Goal: Communication & Community: Share content

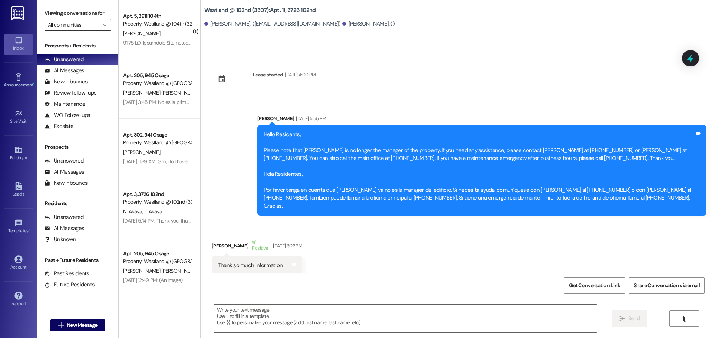
scroll to position [17175, 0]
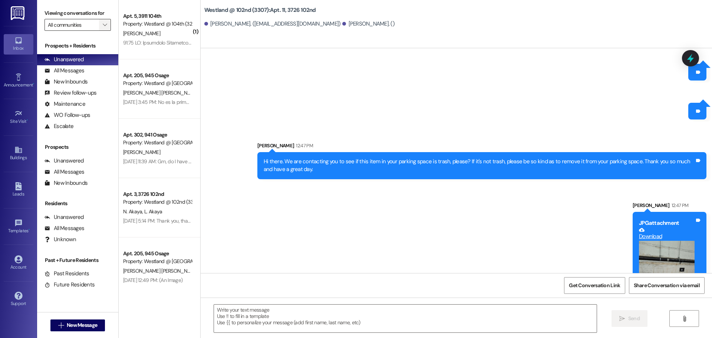
click at [103, 28] on span "" at bounding box center [104, 25] width 7 height 12
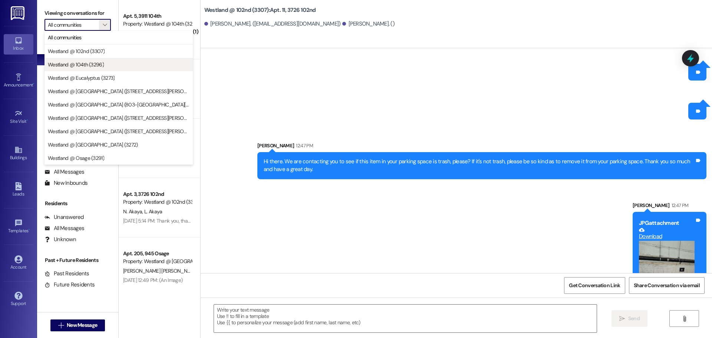
click at [93, 64] on span "Westland @ 104th (3296)" at bounding box center [76, 64] width 56 height 7
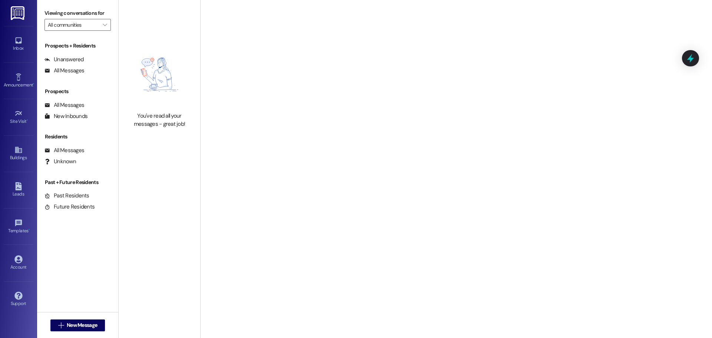
type input "Westland @ 104th (3296)"
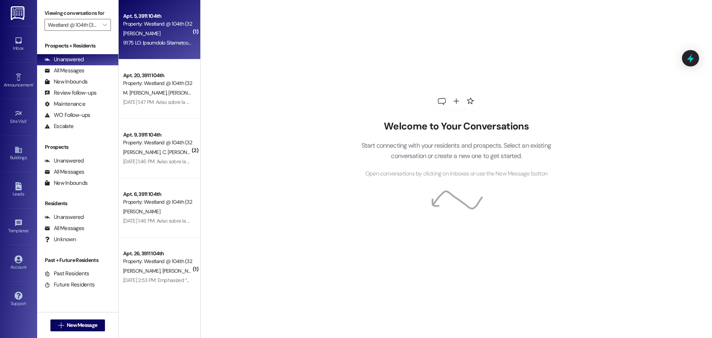
click at [136, 36] on span "K. Ferguson" at bounding box center [141, 33] width 37 height 7
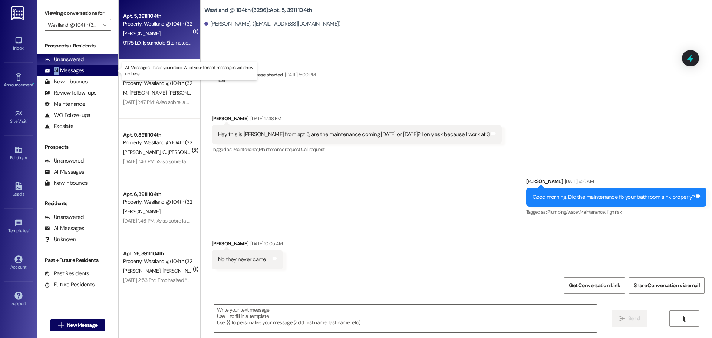
click at [59, 66] on div "All Messages (undefined)" at bounding box center [77, 70] width 81 height 11
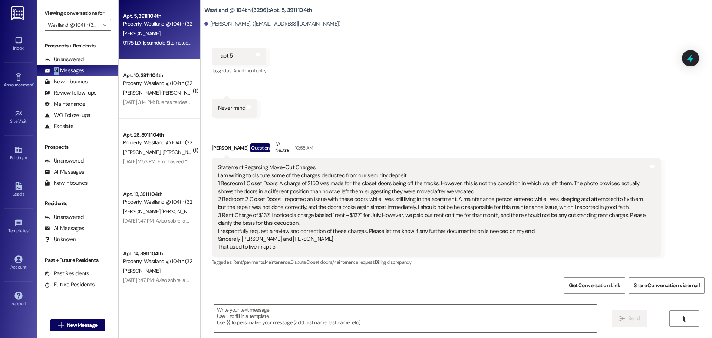
scroll to position [602, 0]
click at [65, 72] on div "All Messages" at bounding box center [64, 71] width 40 height 8
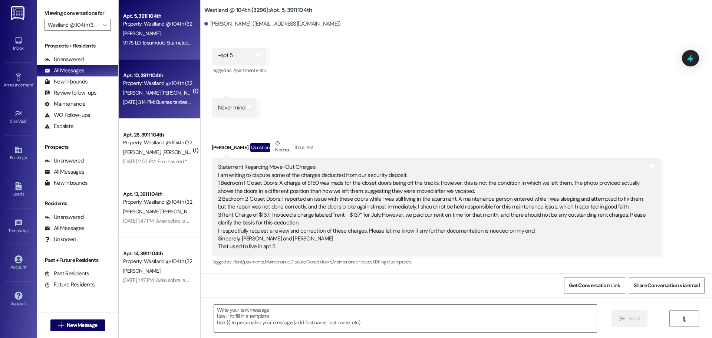
click at [164, 94] on span "M. Padua Fernandez" at bounding box center [162, 92] width 78 height 7
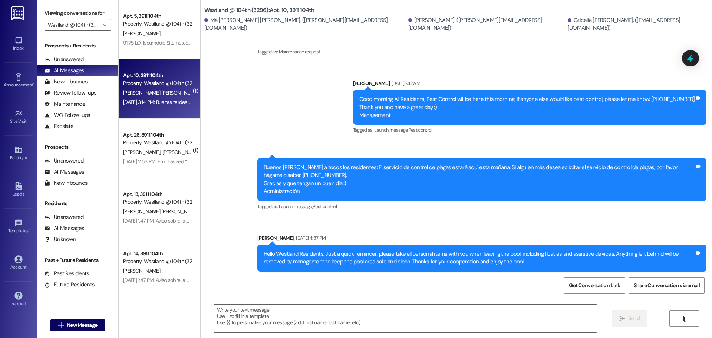
scroll to position [28260, 0]
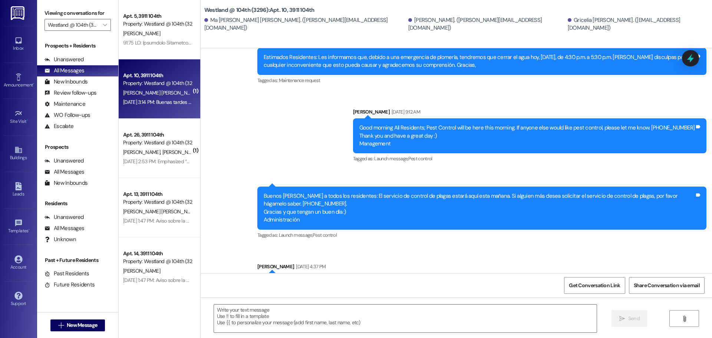
drag, startPoint x: 379, startPoint y: 106, endPoint x: 623, endPoint y: 119, distance: 243.6
click at [623, 278] on div "Hello Westland Residents, Just a quick reminder: please take all personal items…" at bounding box center [479, 286] width 431 height 16
copy div "ease take all personal items with you when leaving the pool, including floaties…"
click at [409, 257] on div "Announcement, sent via SMS Lupe Dominguez Aug 20, 2025 at 4:37 PM Hello Westlan…" at bounding box center [482, 286] width 460 height 59
click at [8, 151] on link "Buildings" at bounding box center [19, 154] width 30 height 20
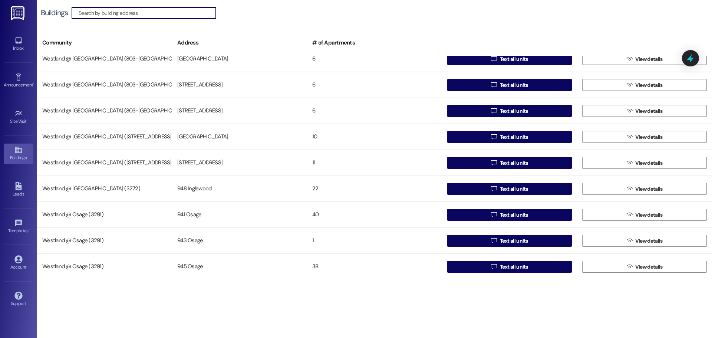
scroll to position [144, 0]
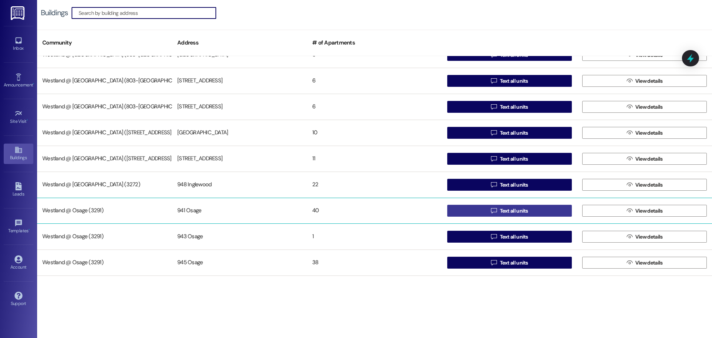
click at [502, 210] on span "Text all units" at bounding box center [514, 211] width 28 height 8
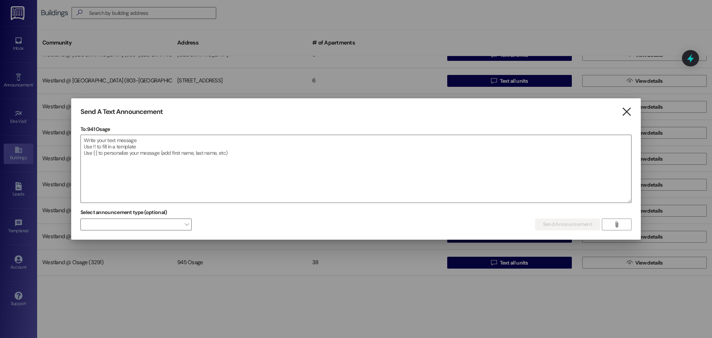
click at [622, 108] on icon "" at bounding box center [626, 112] width 10 height 8
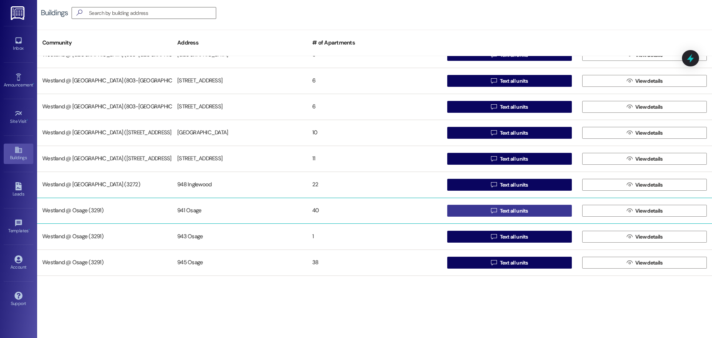
click at [527, 207] on button " Text all units" at bounding box center [509, 211] width 125 height 12
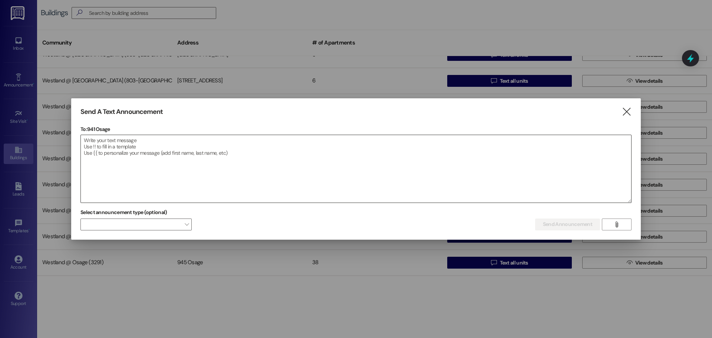
drag, startPoint x: 118, startPoint y: 145, endPoint x: 117, endPoint y: 138, distance: 6.3
click at [117, 141] on textarea at bounding box center [356, 168] width 550 height 67
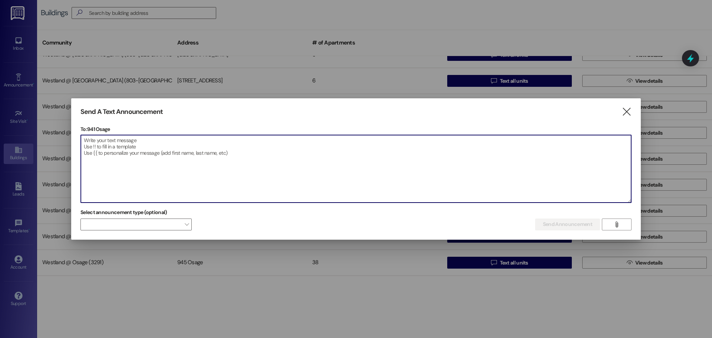
paste textarea "Attention Residents: Pool Opening [DATE]! We are excited to announce that the p…"
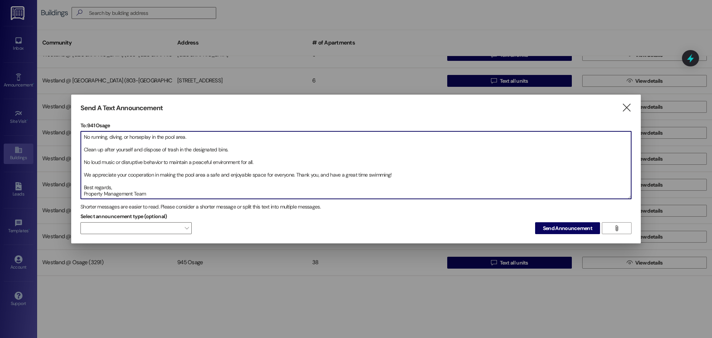
scroll to position [101, 0]
type textarea "Attention Residents: Pool Opening [DATE]! We are excited to announce that the p…"
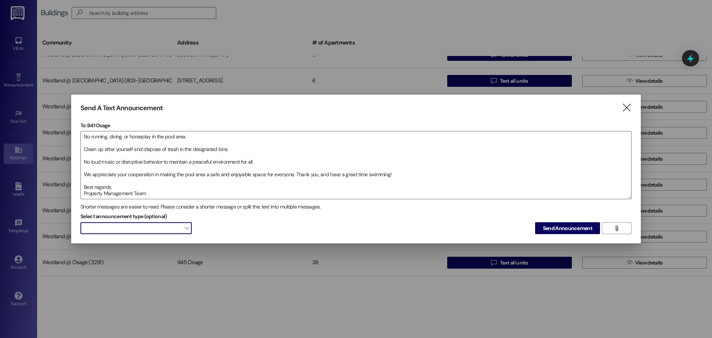
click at [187, 228] on span "" at bounding box center [187, 228] width 4 height 12
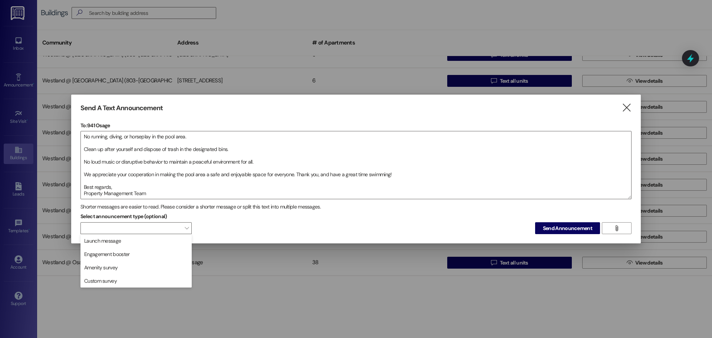
drag, startPoint x: 175, startPoint y: 239, endPoint x: 200, endPoint y: 218, distance: 32.4
click at [175, 240] on span "Launch message" at bounding box center [136, 241] width 105 height 8
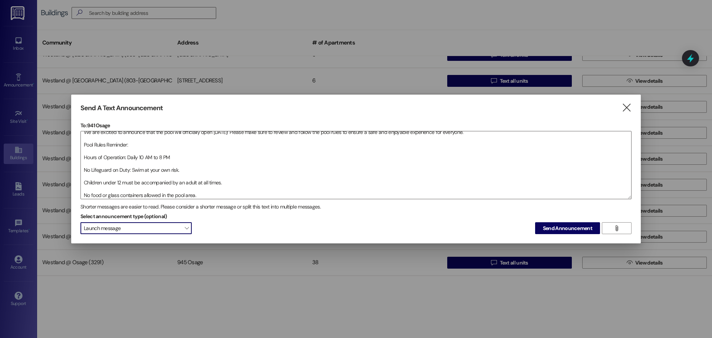
scroll to position [0, 0]
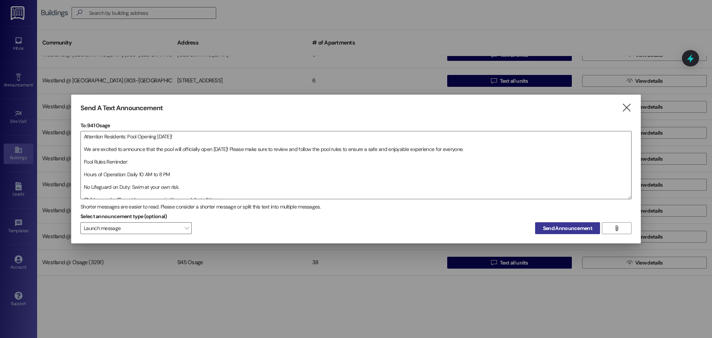
click at [573, 227] on span "Send Announcement" at bounding box center [567, 228] width 49 height 8
click at [628, 107] on icon "" at bounding box center [626, 108] width 10 height 8
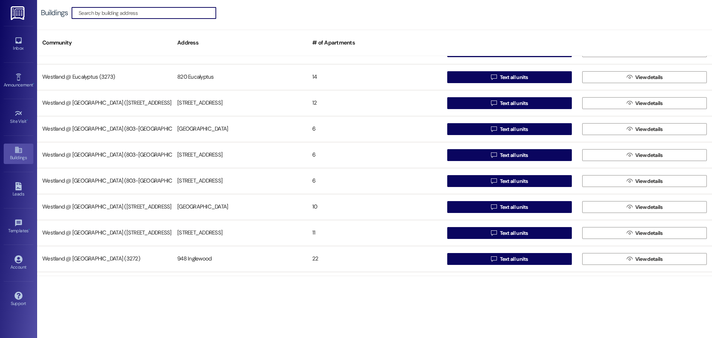
scroll to position [84, 0]
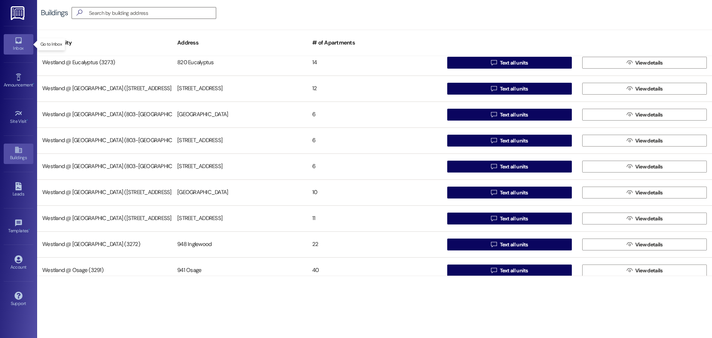
click at [18, 45] on div "Inbox" at bounding box center [18, 47] width 37 height 7
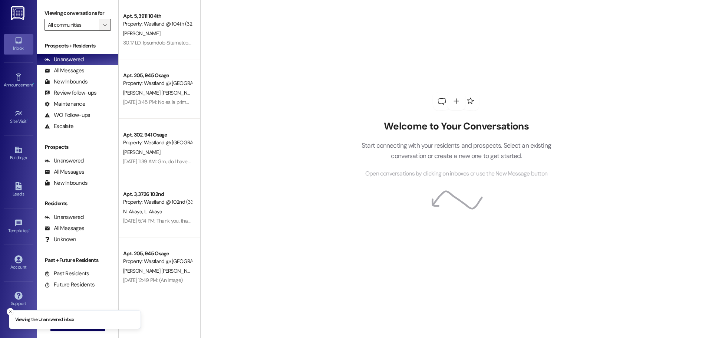
click at [103, 25] on icon "" at bounding box center [105, 25] width 4 height 6
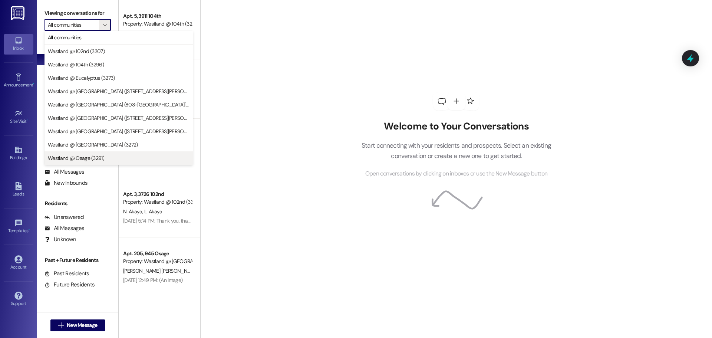
click at [107, 157] on span "Westland @ Osage (3291)" at bounding box center [119, 157] width 142 height 7
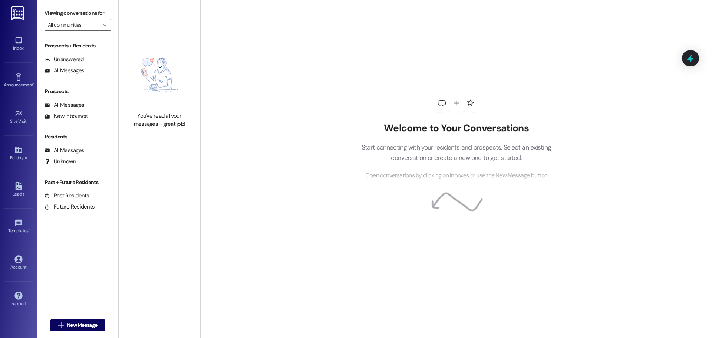
type input "Westland @ Osage (3291)"
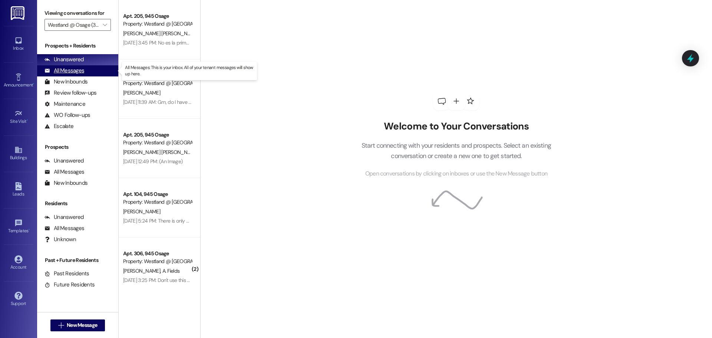
click at [85, 70] on div "All Messages (undefined)" at bounding box center [77, 70] width 81 height 11
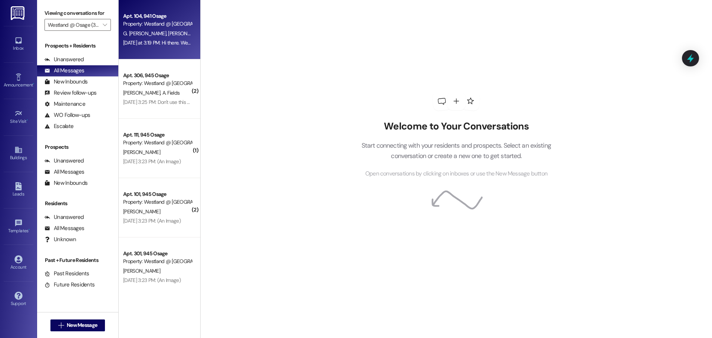
click at [168, 27] on div "Property: Westland @ Osage (3291)" at bounding box center [157, 24] width 69 height 8
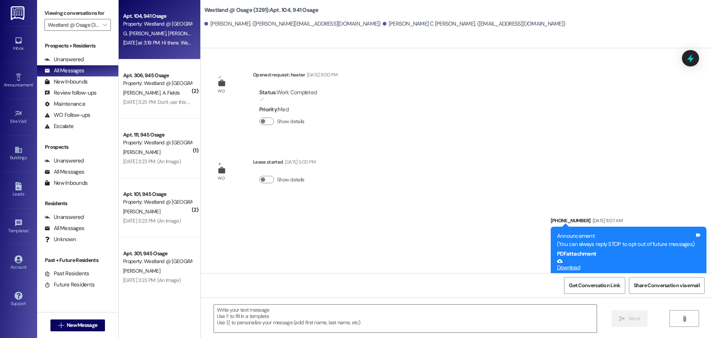
scroll to position [9315, 0]
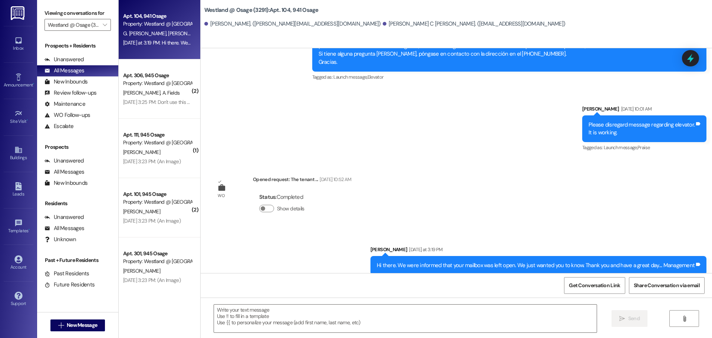
click at [492, 192] on div "WO Opened request: heater Oct 14, 2021 at 9:00 PM Status : Work Completed Prior…" at bounding box center [456, 160] width 511 height 225
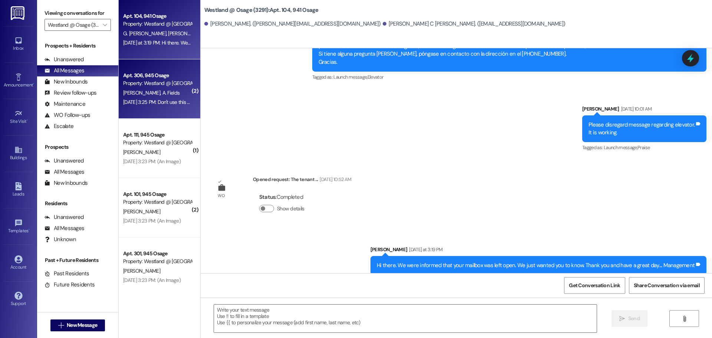
click at [175, 90] on div "A. Gonzales A. Fields" at bounding box center [157, 92] width 70 height 9
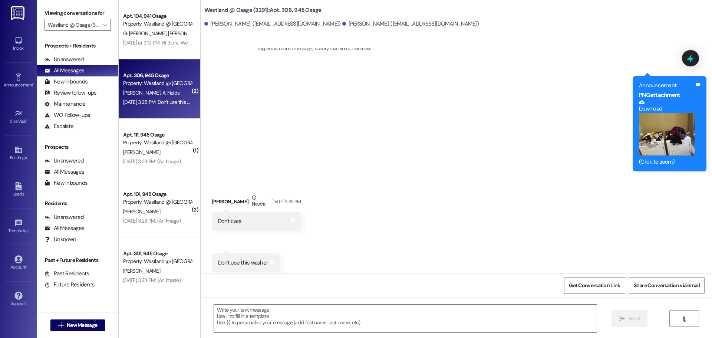
scroll to position [1607, 0]
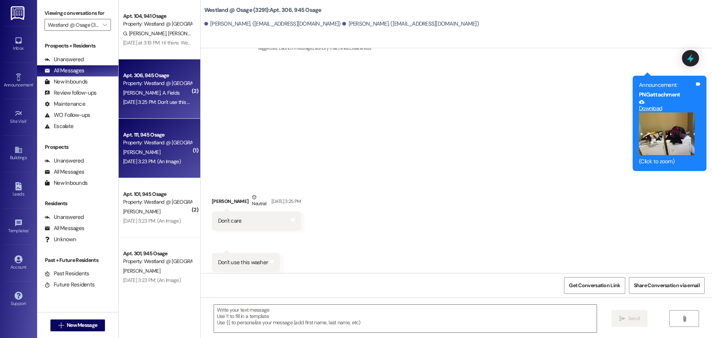
click at [176, 121] on div "Apt. 111, 945 Osage Property: Westland @ Osage (3291) E. Hubbard Aug 20, 2025 a…" at bounding box center [160, 148] width 82 height 59
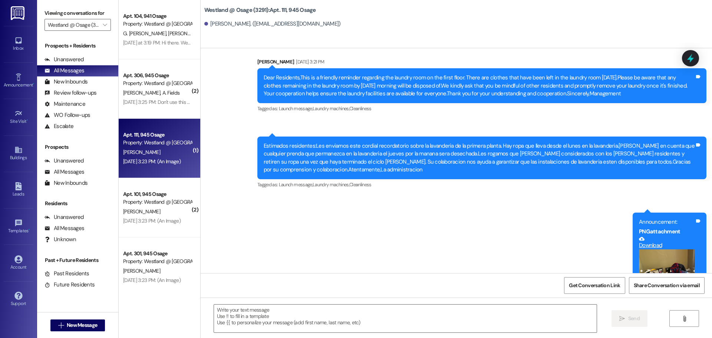
scroll to position [20235, 0]
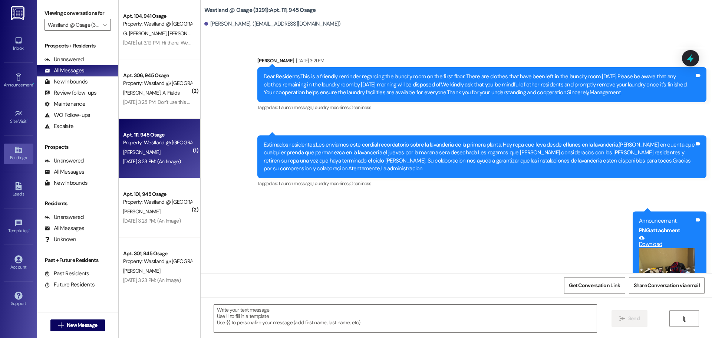
click at [26, 153] on link "Buildings" at bounding box center [19, 154] width 30 height 20
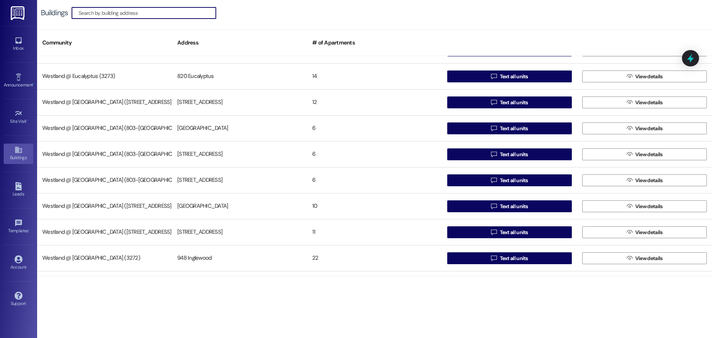
scroll to position [144, 0]
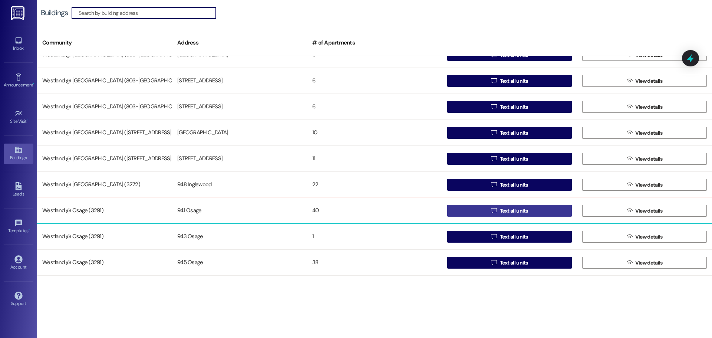
click at [509, 211] on span "Text all units" at bounding box center [514, 211] width 28 height 8
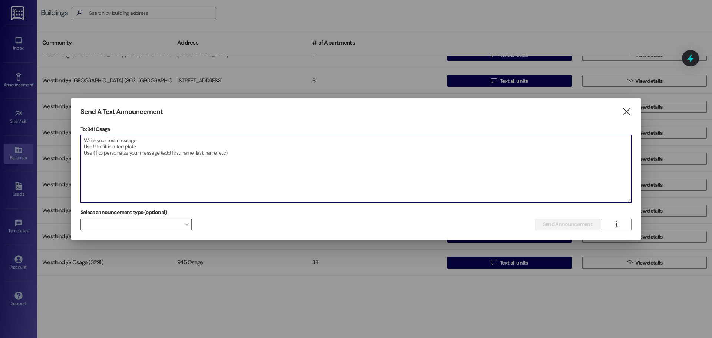
drag, startPoint x: 133, startPoint y: 153, endPoint x: 458, endPoint y: 175, distance: 326.4
click at [458, 175] on textarea at bounding box center [356, 168] width 550 height 67
paste textarea "Attention Residents: Pool Opening [DATE]! We are excited to announce that the p…"
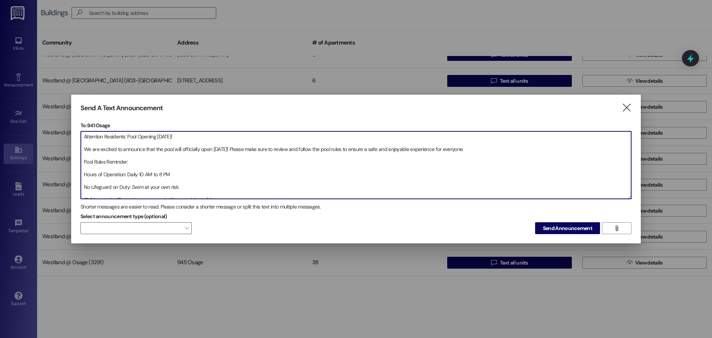
scroll to position [99, 0]
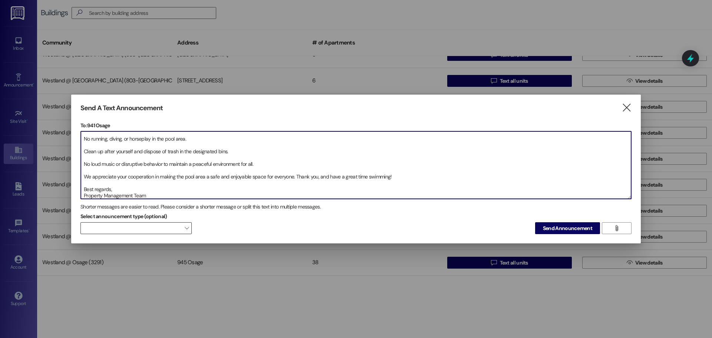
type textarea "Attention Residents: Pool Opening [DATE]! We are excited to announce that the p…"
click at [181, 228] on span at bounding box center [135, 228] width 111 height 12
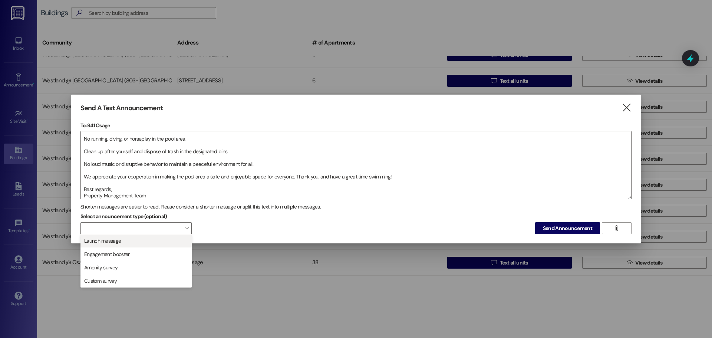
click at [162, 243] on span "Launch message" at bounding box center [136, 241] width 105 height 8
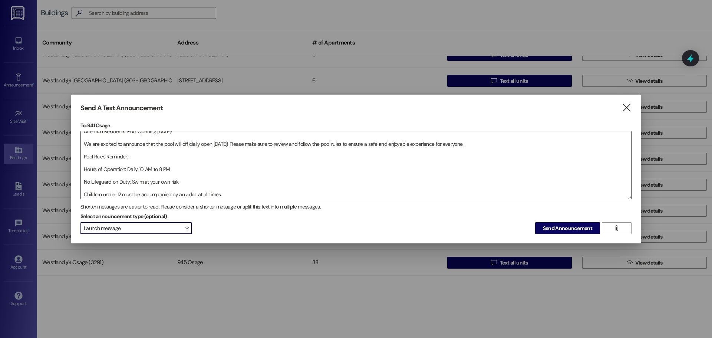
scroll to position [0, 0]
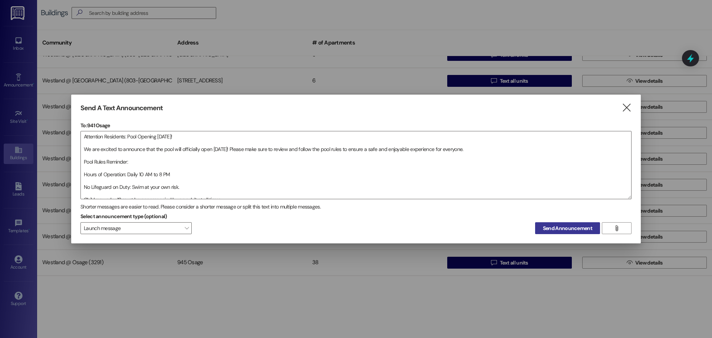
click at [574, 227] on span "Send Announcement" at bounding box center [567, 228] width 49 height 8
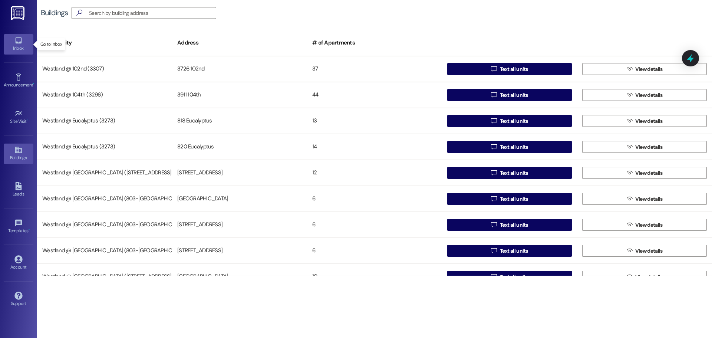
click at [18, 40] on icon at bounding box center [18, 40] width 8 height 8
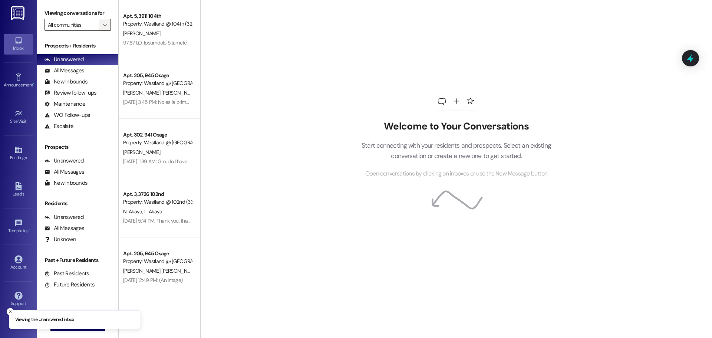
click at [101, 29] on span "" at bounding box center [104, 25] width 7 height 12
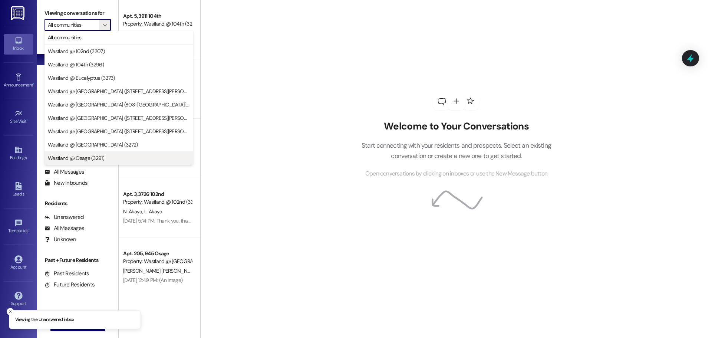
click at [145, 156] on span "Westland @ Osage (3291)" at bounding box center [119, 157] width 142 height 7
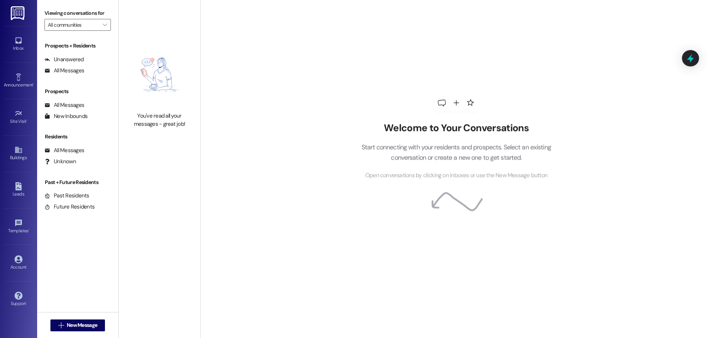
type input "Westland @ Osage (3291)"
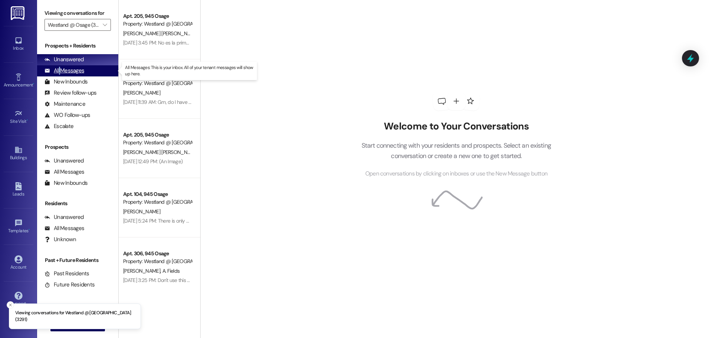
click at [60, 71] on div "All Messages" at bounding box center [64, 71] width 40 height 8
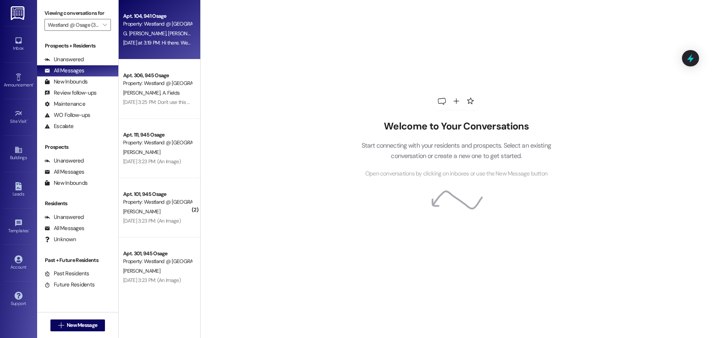
click at [160, 27] on div "Property: [PERSON_NAME] @ [GEOGRAPHIC_DATA] (3291)" at bounding box center [157, 24] width 69 height 8
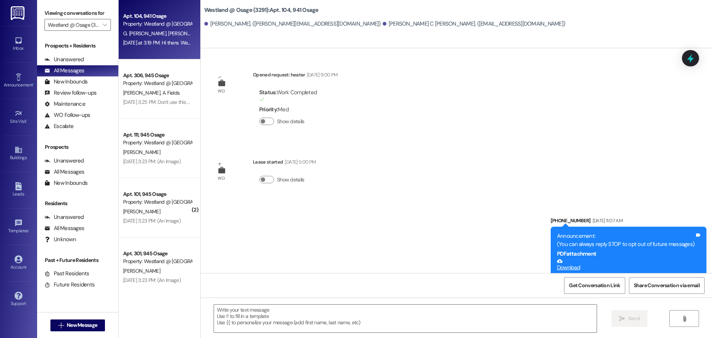
scroll to position [9315, 0]
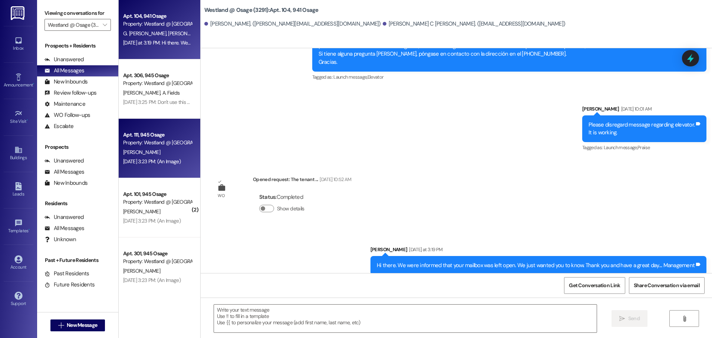
click at [156, 145] on div "Property: [PERSON_NAME] @ [GEOGRAPHIC_DATA] (3291)" at bounding box center [157, 143] width 69 height 8
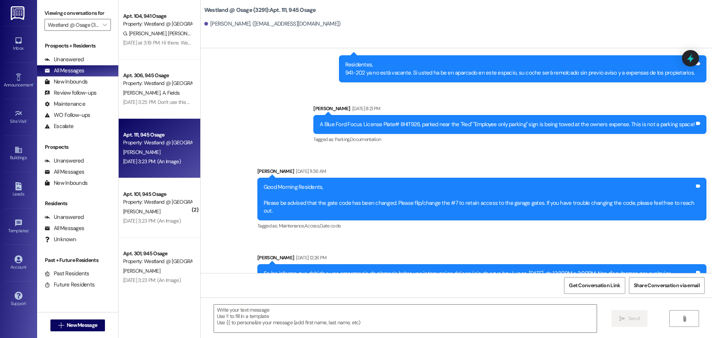
scroll to position [20235, 0]
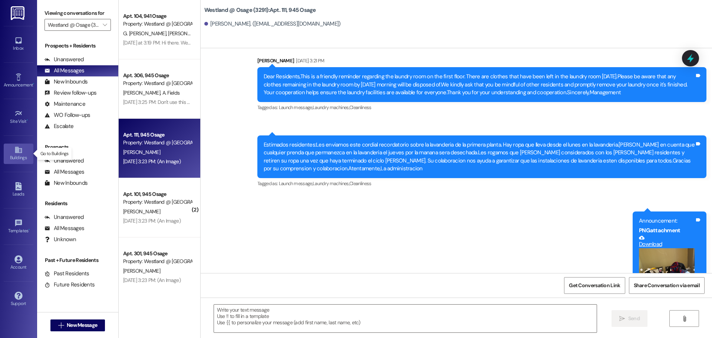
click at [10, 152] on link "Buildings" at bounding box center [19, 154] width 30 height 20
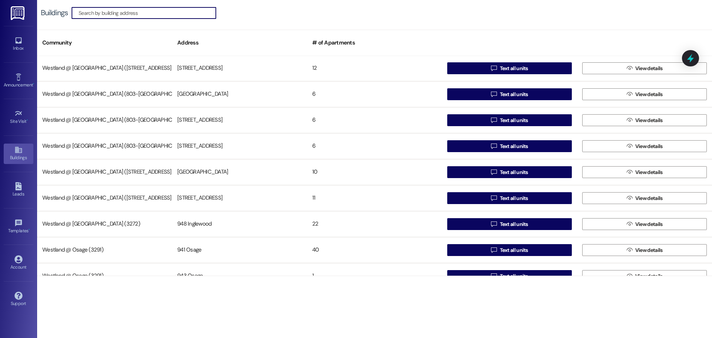
scroll to position [144, 0]
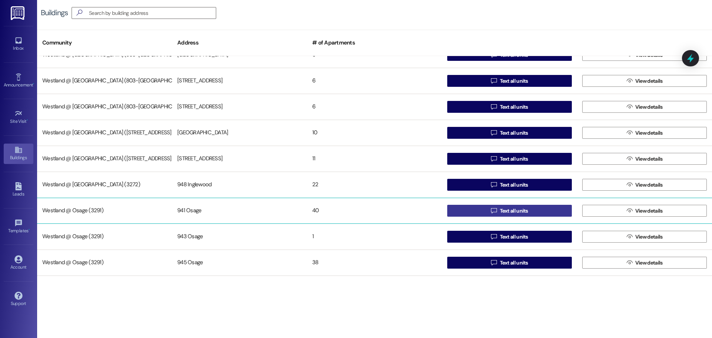
click at [500, 208] on span "Text all units" at bounding box center [514, 211] width 28 height 8
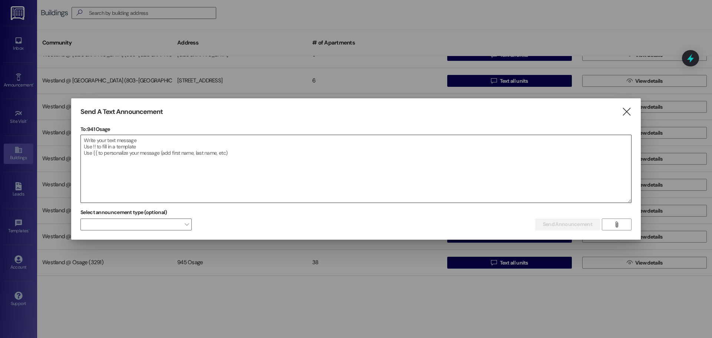
drag, startPoint x: 182, startPoint y: 138, endPoint x: 161, endPoint y: 146, distance: 22.7
click at [182, 139] on textarea at bounding box center [356, 168] width 550 height 67
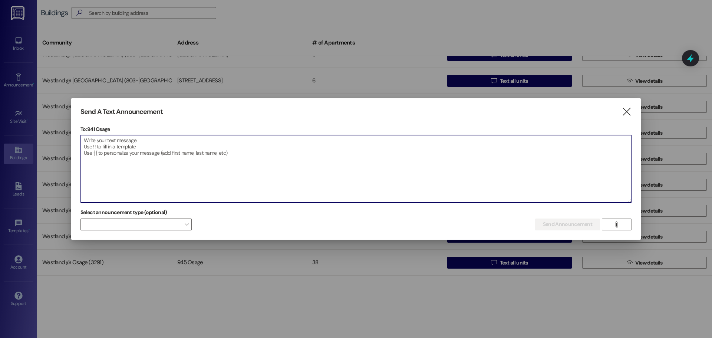
paste textarea "Attention Residents: Pool Opening [DATE]! We are excited to announce that the p…"
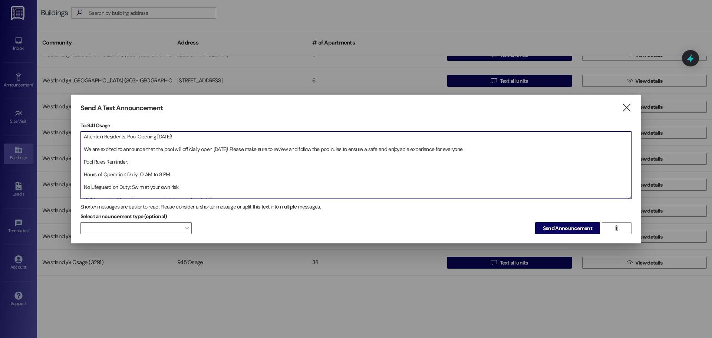
scroll to position [99, 0]
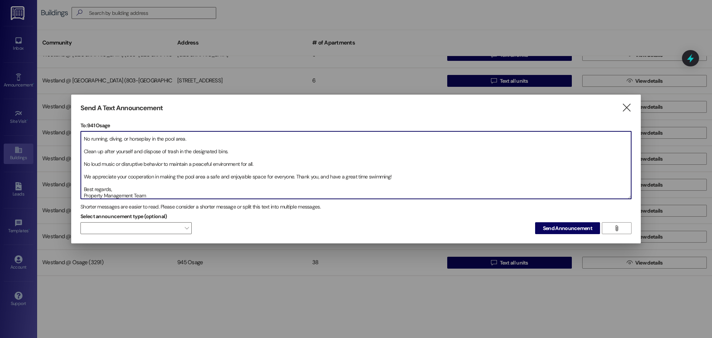
type textarea "Attention Residents: Pool Opening [DATE]! We are excited to announce that the p…"
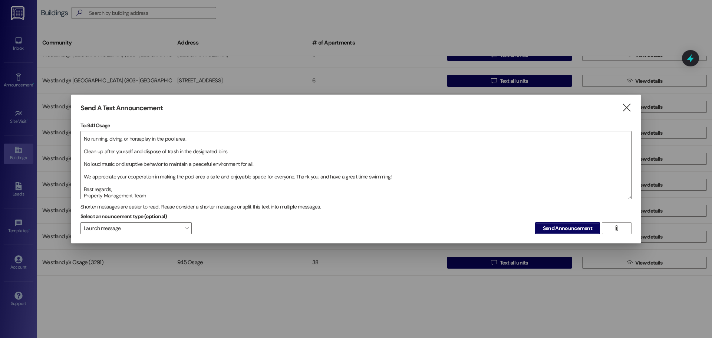
click at [535, 222] on button "Send Announcement" at bounding box center [567, 228] width 65 height 12
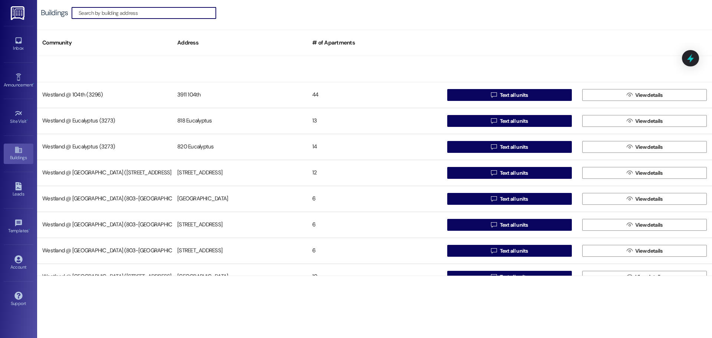
scroll to position [144, 0]
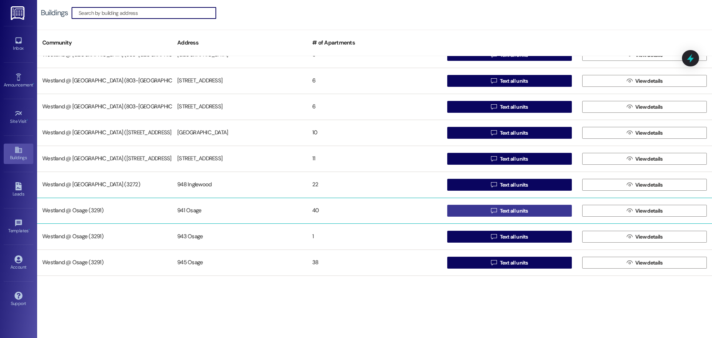
click at [510, 210] on span "Text all units" at bounding box center [514, 211] width 28 height 8
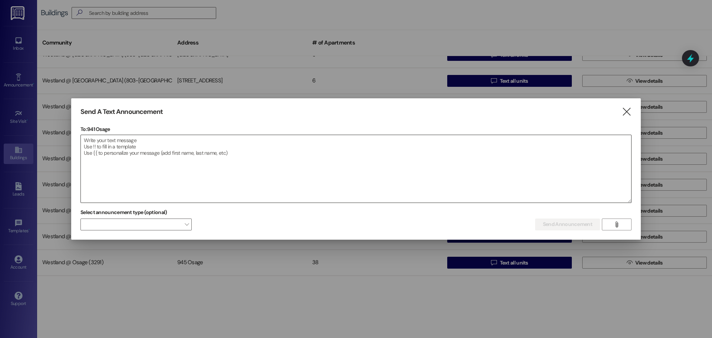
drag, startPoint x: 142, startPoint y: 150, endPoint x: 137, endPoint y: 153, distance: 6.2
click at [142, 151] on textarea at bounding box center [356, 168] width 550 height 67
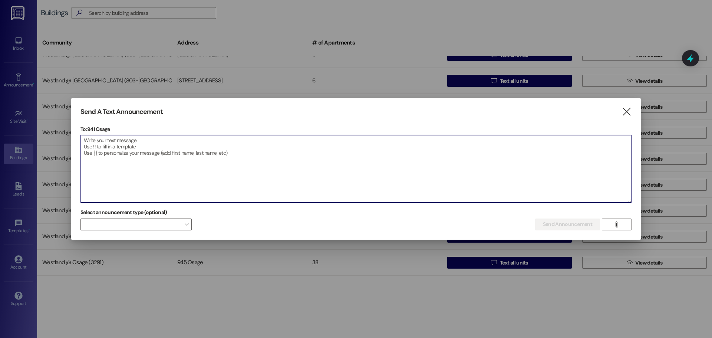
paste textarea "Attention Residents: Pool Opening [DATE]! We are excited to announce that the p…"
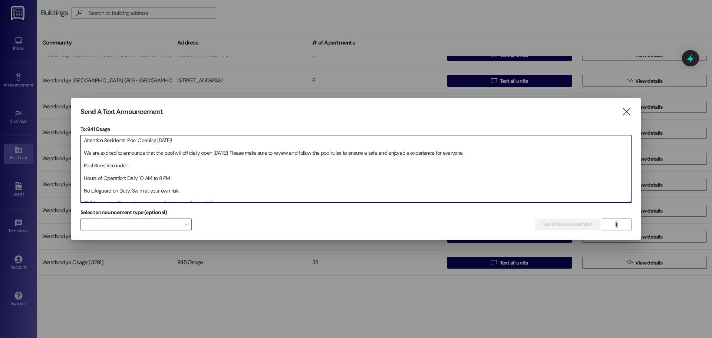
scroll to position [99, 0]
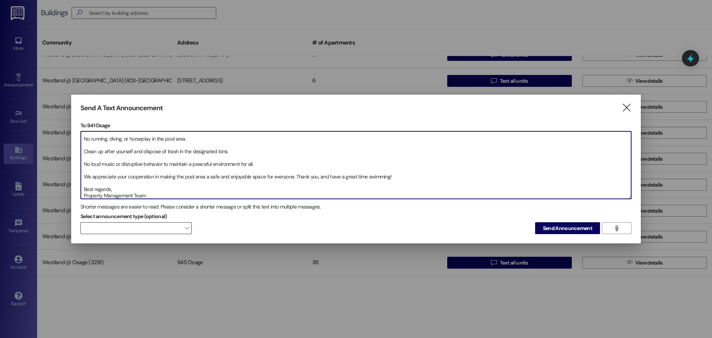
type textarea "Attention Residents: Pool Opening [DATE]! We are excited to announce that the p…"
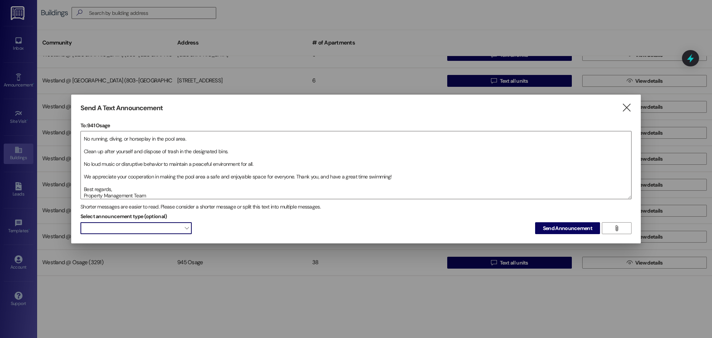
click at [163, 230] on span at bounding box center [135, 228] width 111 height 12
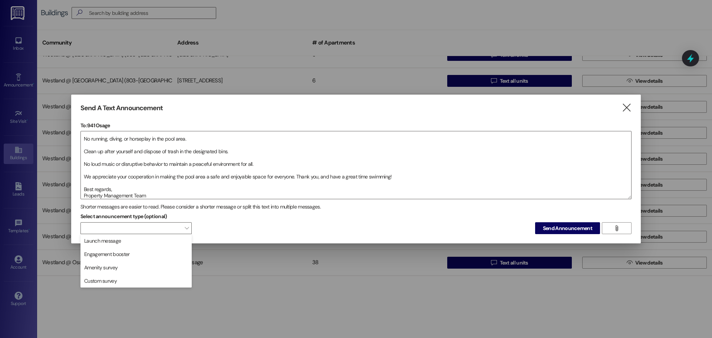
drag, startPoint x: 147, startPoint y: 241, endPoint x: 160, endPoint y: 238, distance: 13.3
click at [147, 242] on span "Launch message" at bounding box center [136, 241] width 105 height 8
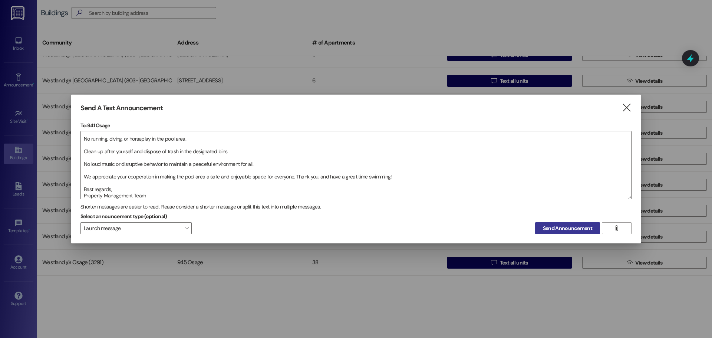
click at [568, 228] on span "Send Announcement" at bounding box center [567, 228] width 49 height 8
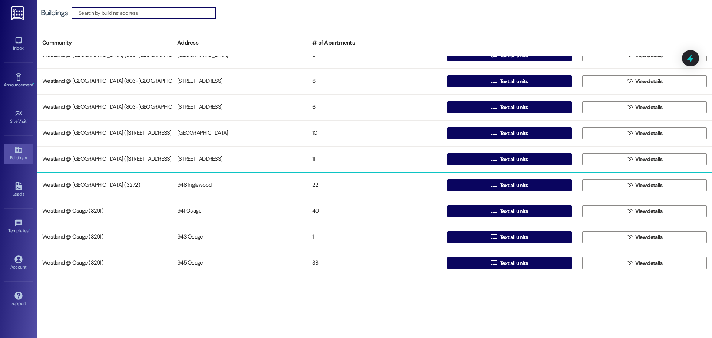
scroll to position [144, 0]
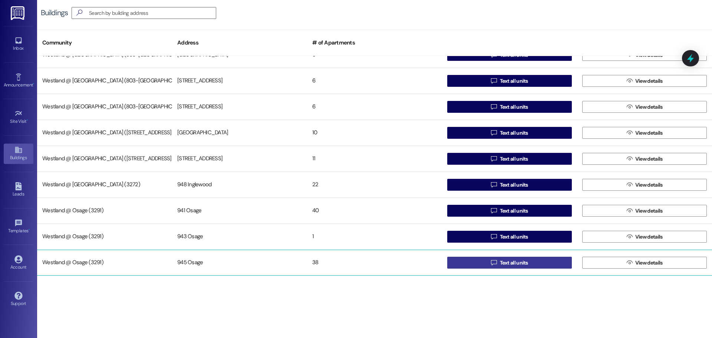
click at [529, 261] on button " Text all units" at bounding box center [509, 263] width 125 height 12
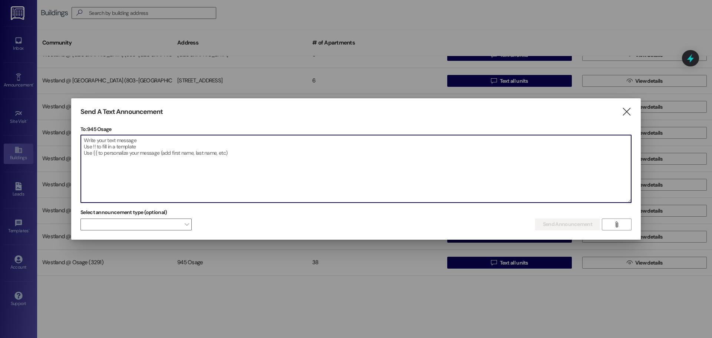
click at [106, 155] on textarea at bounding box center [356, 168] width 550 height 67
paste textarea "Attention Residents: Pool Opening [DATE]! We are excited to announce that the p…"
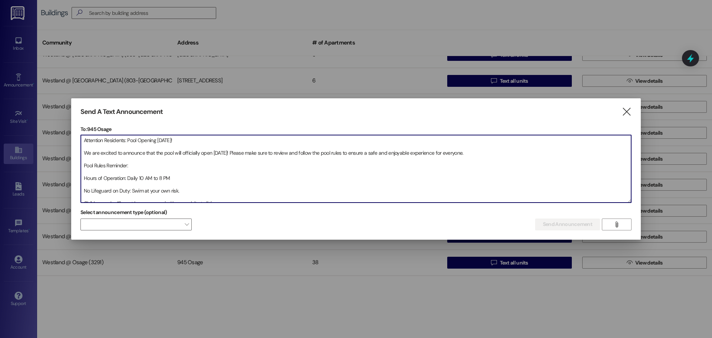
scroll to position [99, 0]
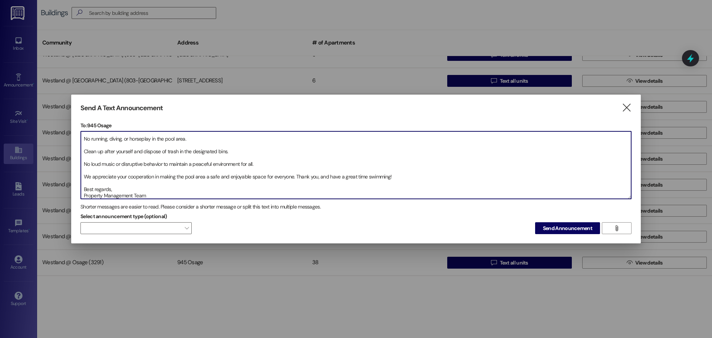
type textarea "Attention Residents: Pool Opening [DATE]! We are excited to announce that the p…"
click at [535, 222] on button "Send Announcement" at bounding box center [567, 228] width 65 height 12
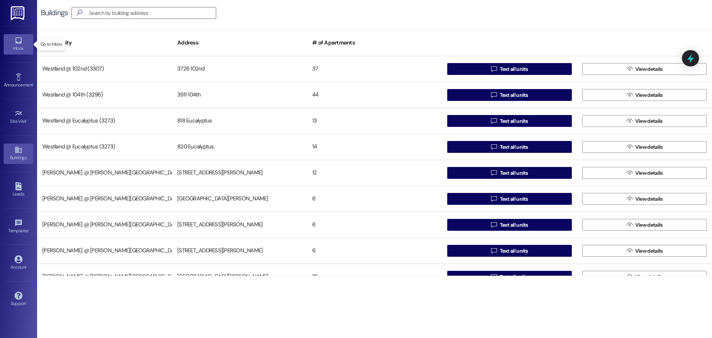
click at [23, 45] on div "Inbox" at bounding box center [18, 47] width 37 height 7
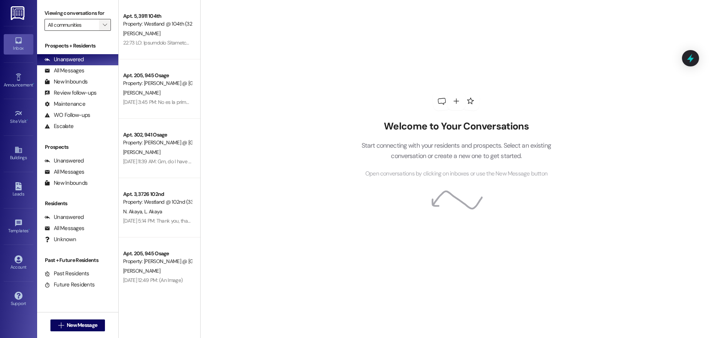
click at [106, 20] on span "" at bounding box center [104, 25] width 7 height 12
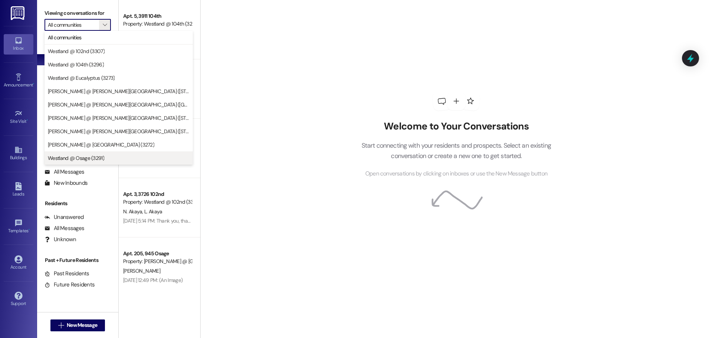
click at [128, 158] on span "Westland @ Osage (3291)" at bounding box center [119, 157] width 142 height 7
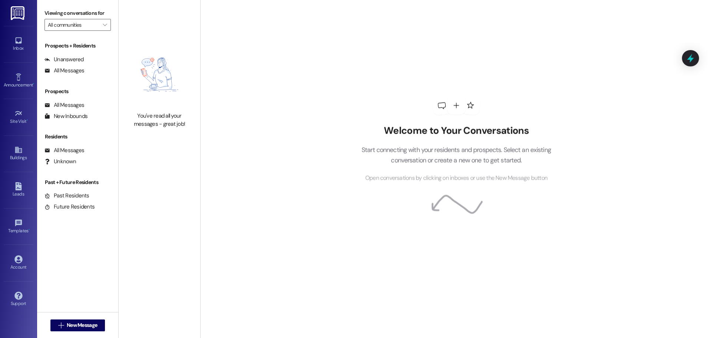
type input "Westland @ Osage (3291)"
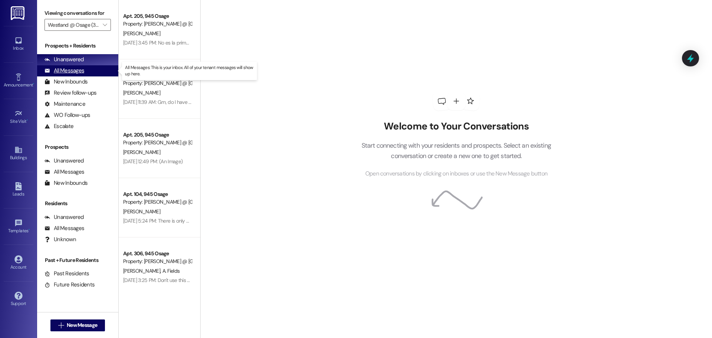
click at [79, 70] on div "All Messages" at bounding box center [64, 71] width 40 height 8
click at [72, 72] on div "All Messages" at bounding box center [64, 71] width 40 height 8
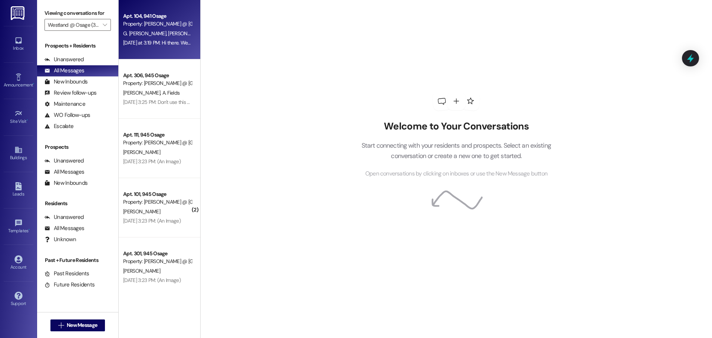
click at [169, 19] on div "Apt. 104, 941 Osage" at bounding box center [157, 16] width 69 height 8
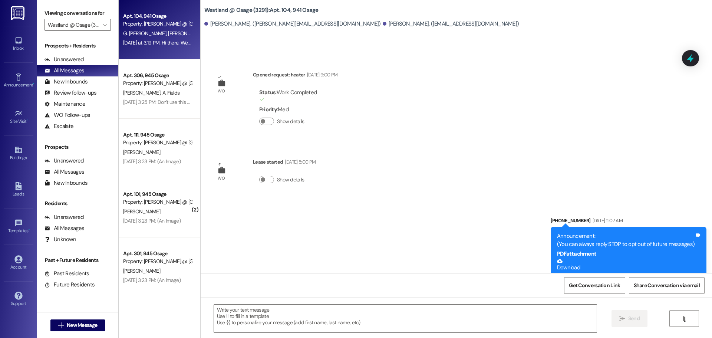
scroll to position [9315, 0]
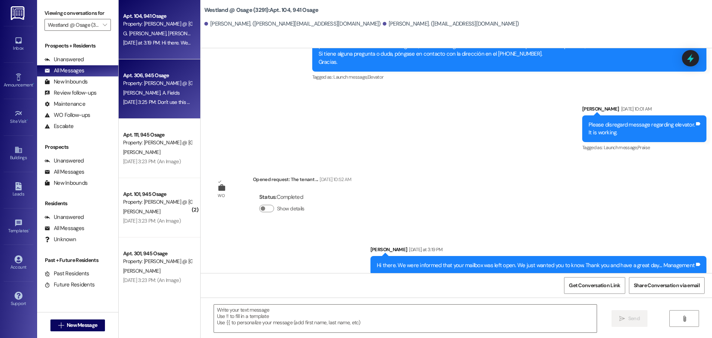
click at [186, 80] on div "Property: [PERSON_NAME] @ [GEOGRAPHIC_DATA] (3291)" at bounding box center [157, 83] width 69 height 8
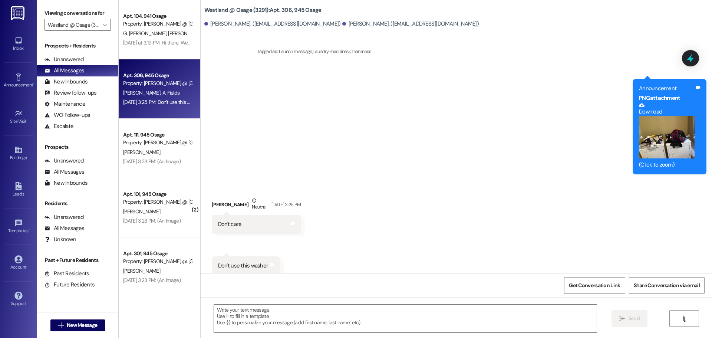
scroll to position [1607, 0]
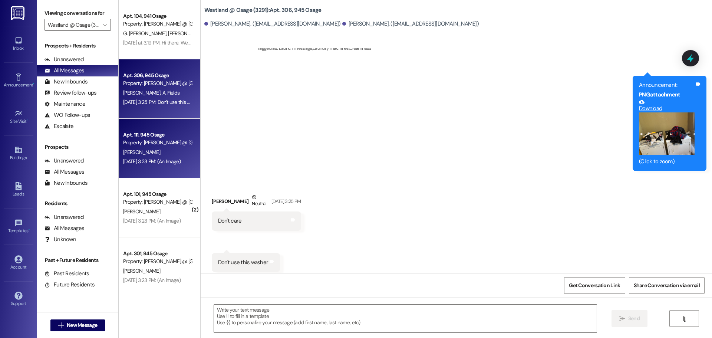
click at [166, 145] on div "Property: [PERSON_NAME] @ [GEOGRAPHIC_DATA] (3291)" at bounding box center [157, 143] width 69 height 8
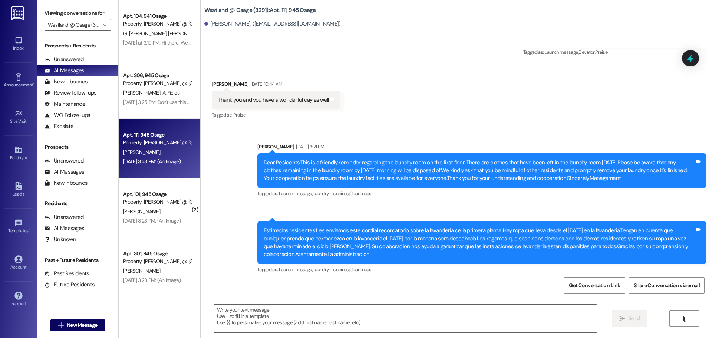
scroll to position [20235, 0]
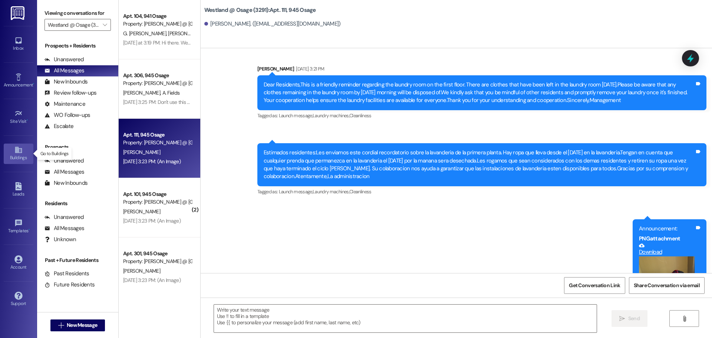
click at [24, 149] on link "Buildings" at bounding box center [19, 154] width 30 height 20
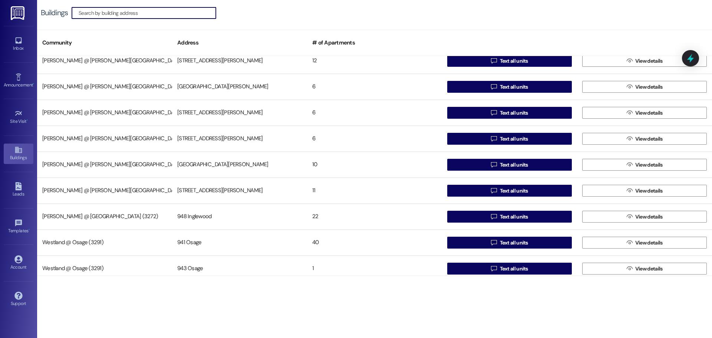
scroll to position [144, 0]
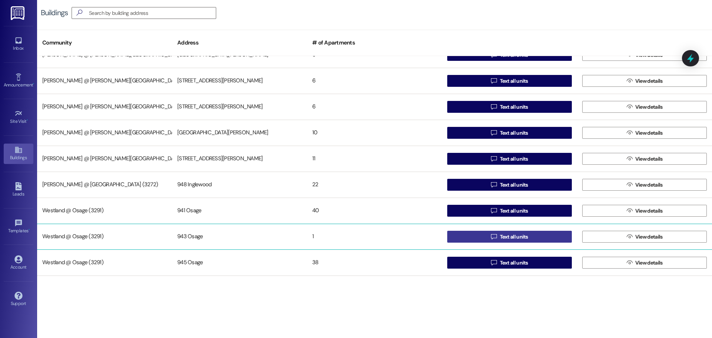
click at [541, 235] on button " Text all units" at bounding box center [509, 237] width 125 height 12
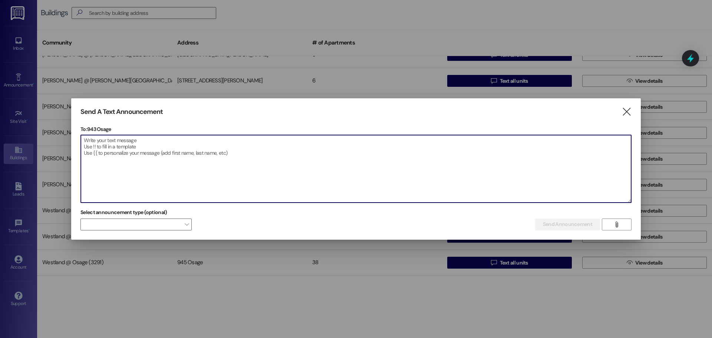
click at [144, 163] on textarea at bounding box center [356, 168] width 550 height 67
paste textarea "Attention Residents: Pool Opening [DATE]! We are excited to announce that the p…"
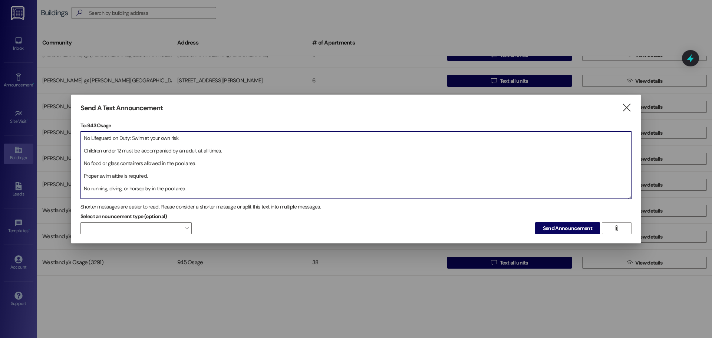
scroll to position [0, 0]
type textarea "Attention Residents: Pool Opening [DATE]! We are excited to announce that the p…"
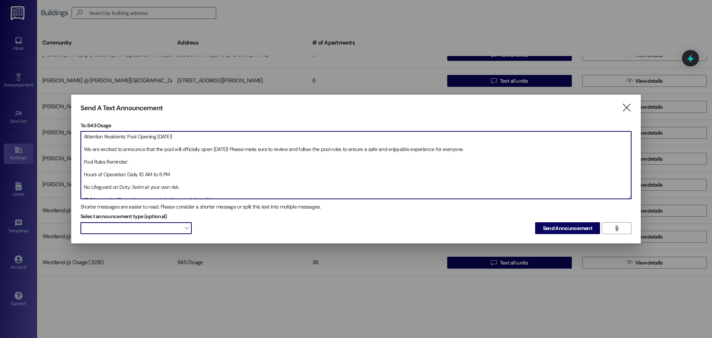
click at [172, 226] on span at bounding box center [135, 228] width 111 height 12
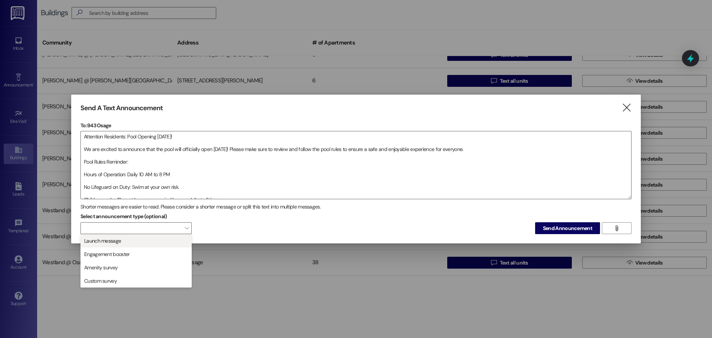
click at [180, 240] on span "Launch message" at bounding box center [136, 241] width 105 height 8
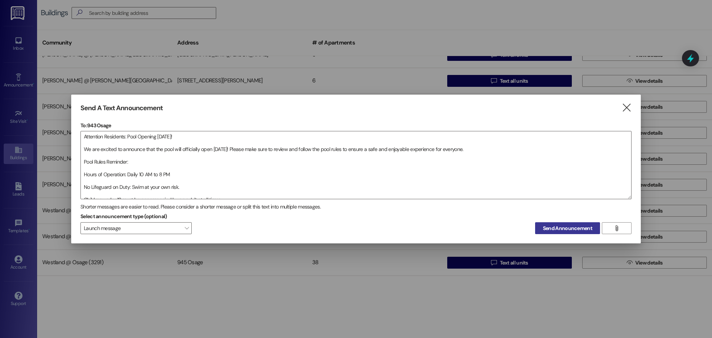
click at [587, 226] on span "Send Announcement" at bounding box center [567, 228] width 49 height 8
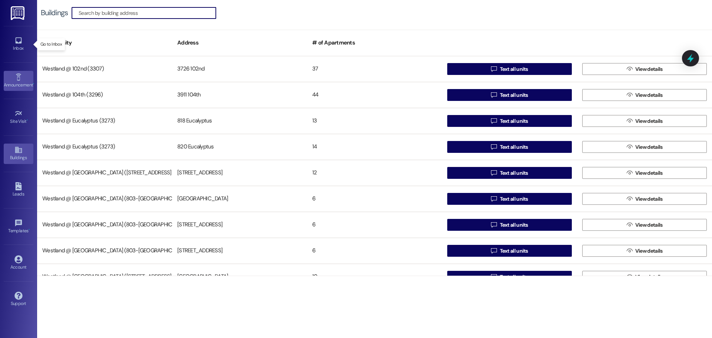
drag, startPoint x: 13, startPoint y: 38, endPoint x: 6, endPoint y: 89, distance: 51.6
click at [13, 39] on link "Inbox" at bounding box center [19, 44] width 30 height 20
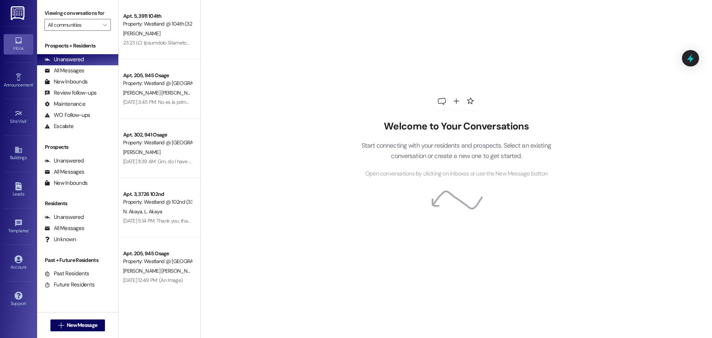
click at [25, 17] on img at bounding box center [18, 13] width 15 height 14
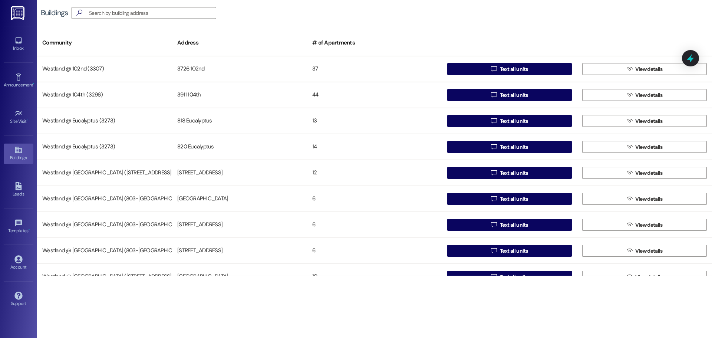
click at [13, 15] on img at bounding box center [18, 13] width 15 height 14
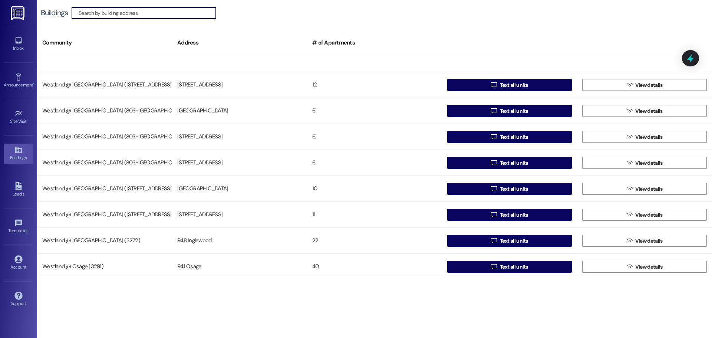
scroll to position [144, 0]
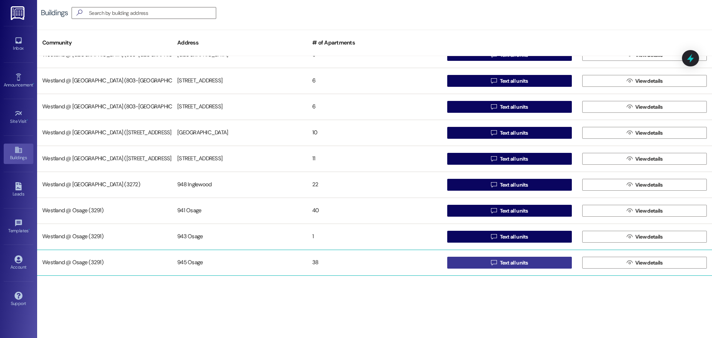
click at [545, 261] on button " Text all units" at bounding box center [509, 263] width 125 height 12
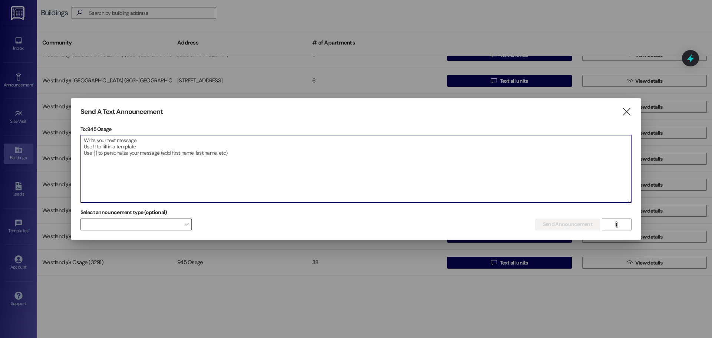
drag, startPoint x: 137, startPoint y: 138, endPoint x: 140, endPoint y: 142, distance: 4.7
click at [138, 140] on textarea at bounding box center [356, 168] width 550 height 67
paste textarea "Attention Residents: Pool Opening [DATE]! We are excited to announce that the p…"
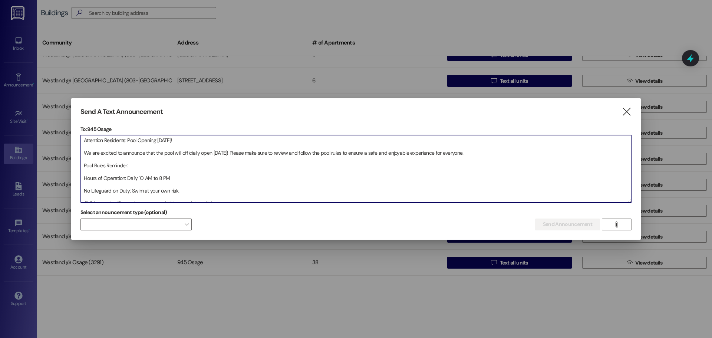
scroll to position [99, 0]
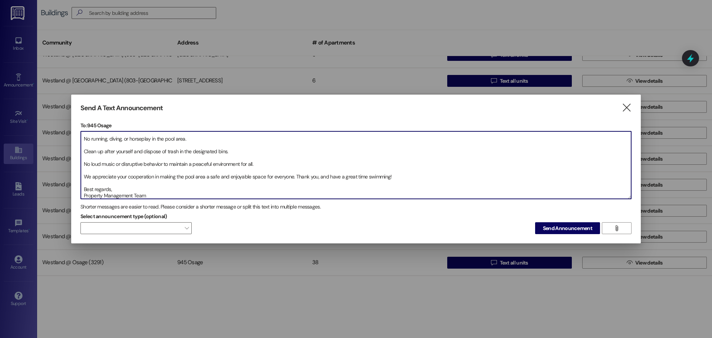
type textarea "Attention Residents: Pool Opening [DATE]! We are excited to announce that the p…"
click at [535, 222] on button "Send Announcement" at bounding box center [567, 228] width 65 height 12
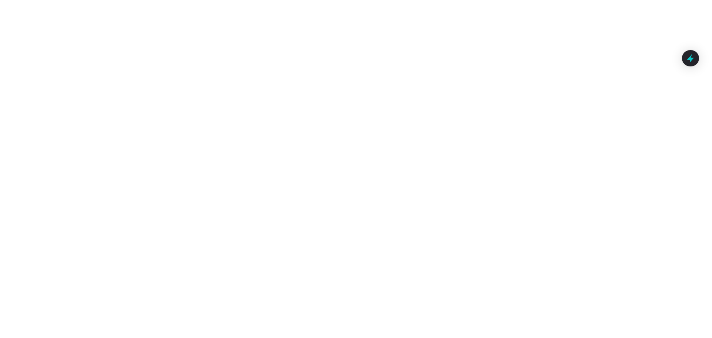
click at [101, 16] on div at bounding box center [356, 169] width 712 height 338
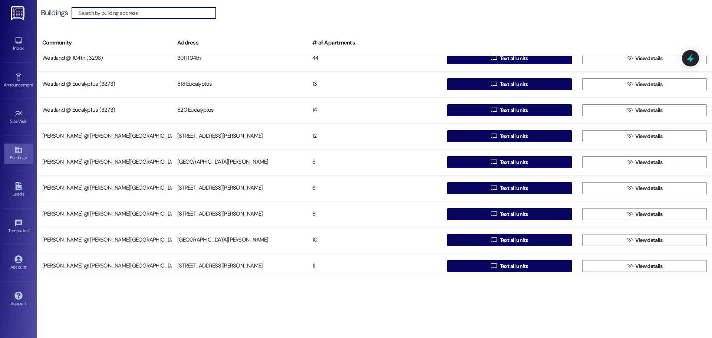
scroll to position [48, 0]
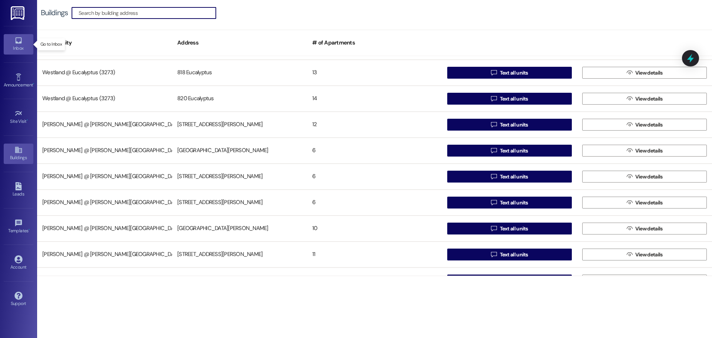
click at [15, 44] on icon at bounding box center [18, 40] width 8 height 8
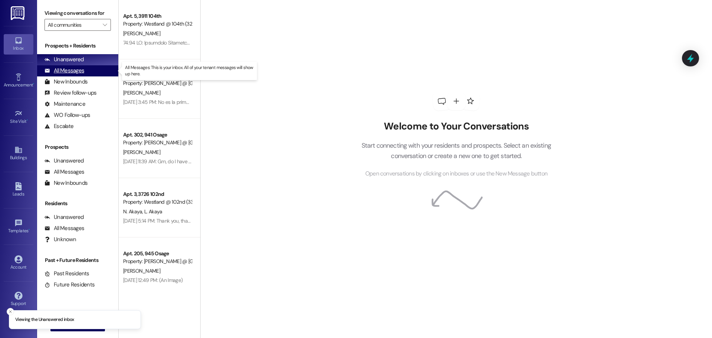
click at [64, 68] on div "All Messages" at bounding box center [64, 71] width 40 height 8
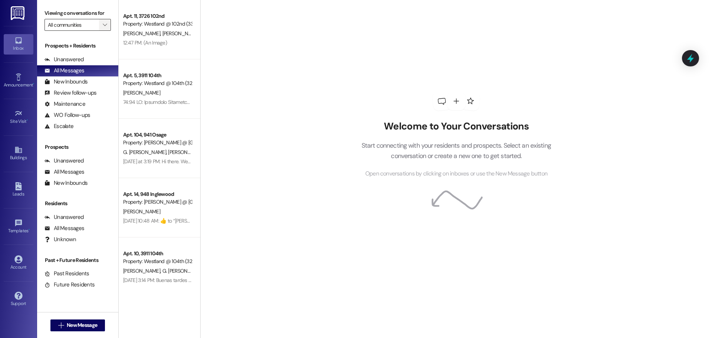
click at [100, 22] on button "" at bounding box center [105, 25] width 12 height 12
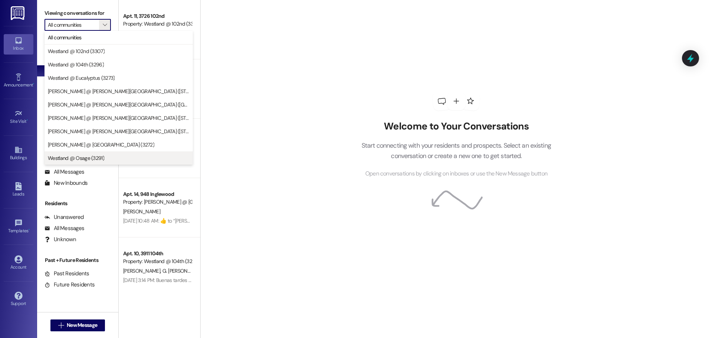
click at [137, 154] on span "Westland @ Osage (3291)" at bounding box center [119, 157] width 142 height 7
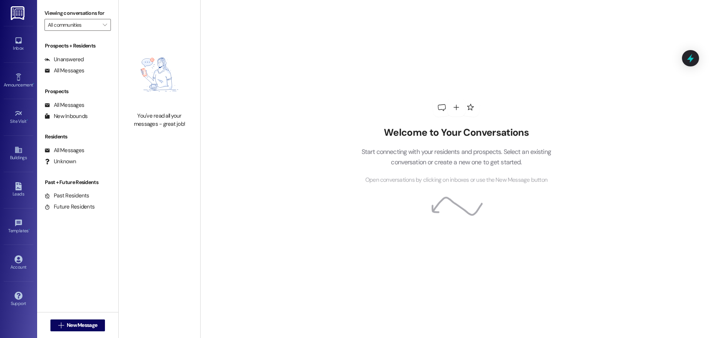
type input "Westland @ Osage (3291)"
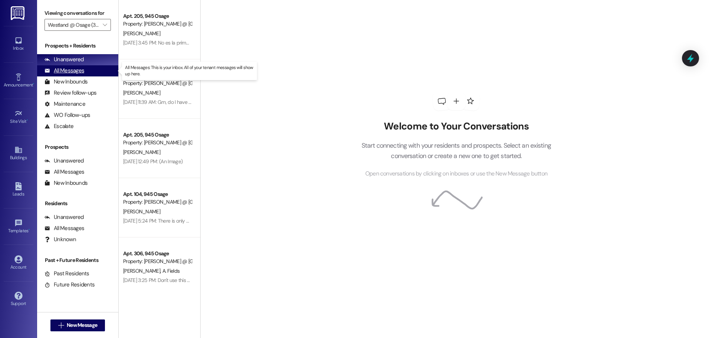
click at [56, 66] on div "All Messages (undefined)" at bounding box center [77, 70] width 81 height 11
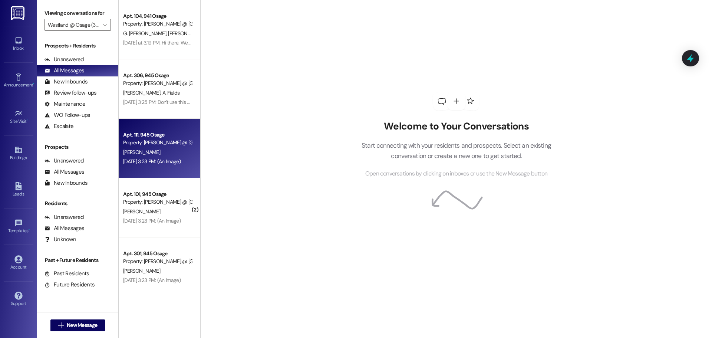
click at [159, 142] on div "Property: [PERSON_NAME] @ [GEOGRAPHIC_DATA] (3291)" at bounding box center [157, 143] width 69 height 8
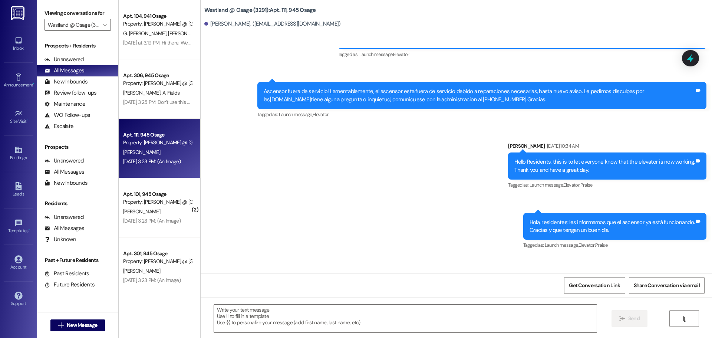
scroll to position [20235, 0]
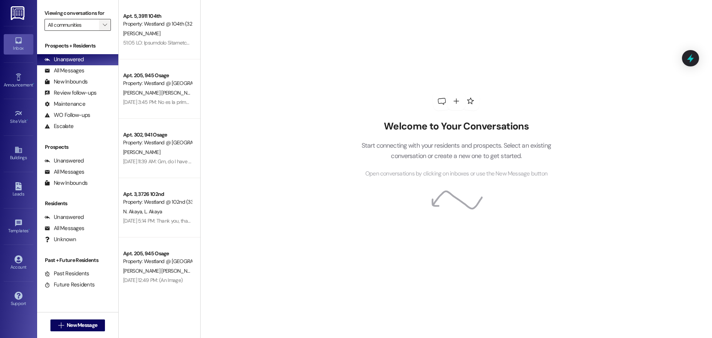
click at [100, 22] on button "" at bounding box center [105, 25] width 12 height 12
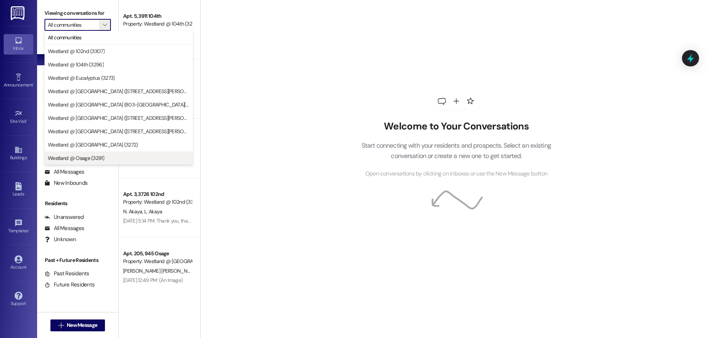
click at [126, 157] on span "Westland @ Osage (3291)" at bounding box center [119, 157] width 142 height 7
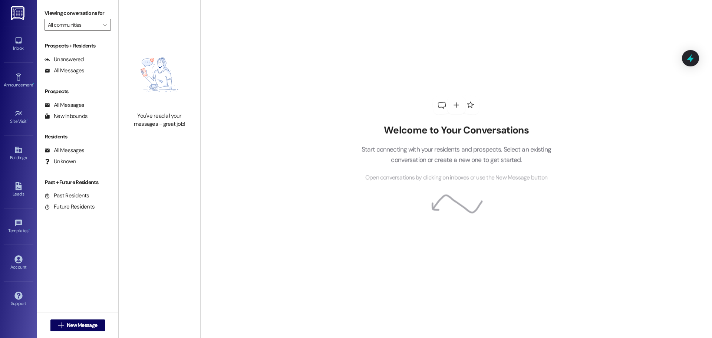
type input "Westland @ Osage (3291)"
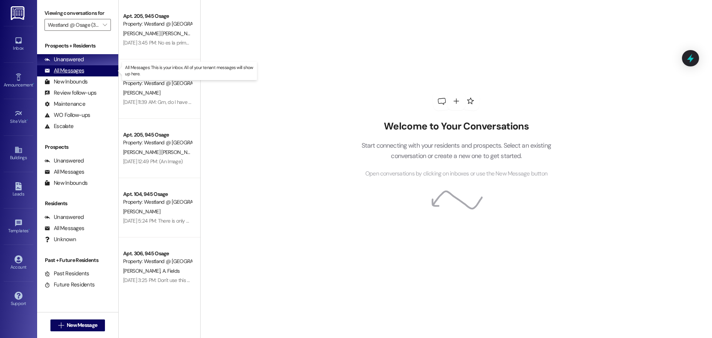
drag, startPoint x: 63, startPoint y: 70, endPoint x: 69, endPoint y: 65, distance: 7.4
click at [63, 70] on div "All Messages" at bounding box center [64, 71] width 40 height 8
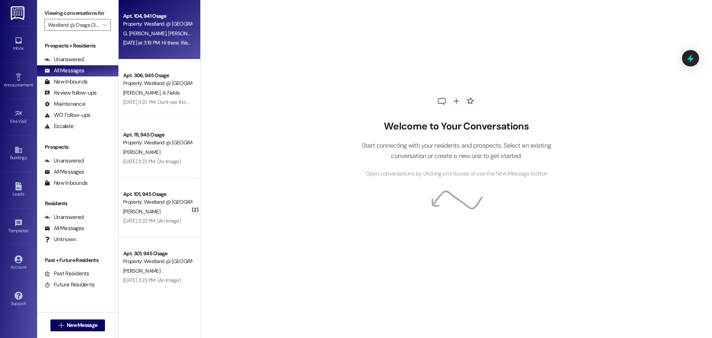
click at [138, 28] on div "Apt. 104, 941 Osage Property: [GEOGRAPHIC_DATA] @ [GEOGRAPHIC_DATA] (3291)" at bounding box center [157, 19] width 70 height 17
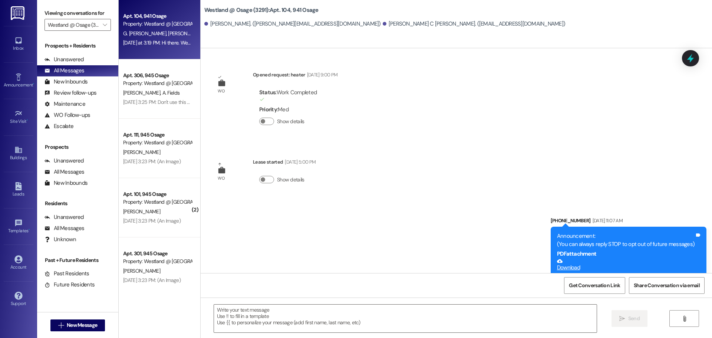
scroll to position [9315, 0]
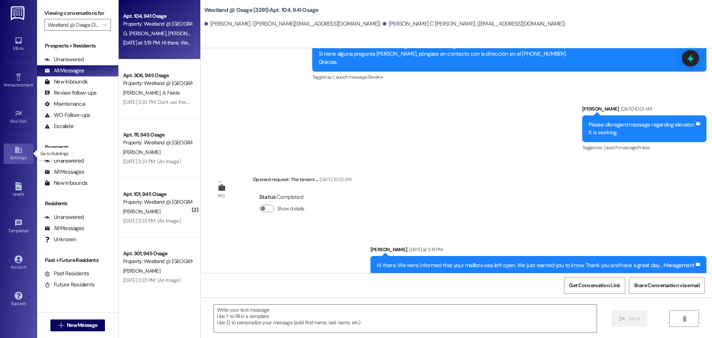
click at [23, 146] on link "Buildings" at bounding box center [19, 154] width 30 height 20
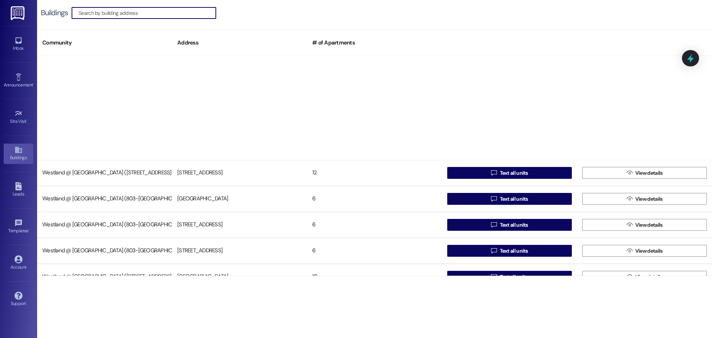
scroll to position [144, 0]
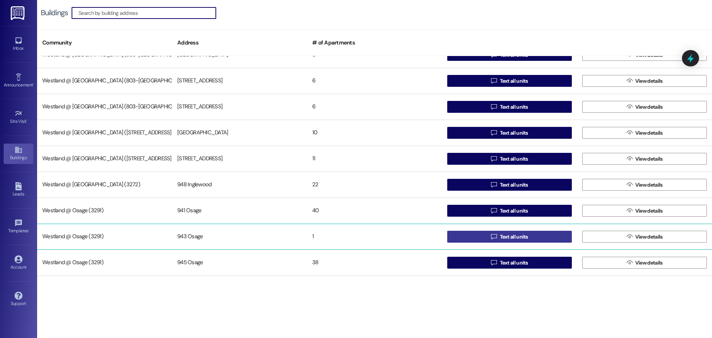
click at [501, 233] on span "Text all units" at bounding box center [514, 237] width 28 height 8
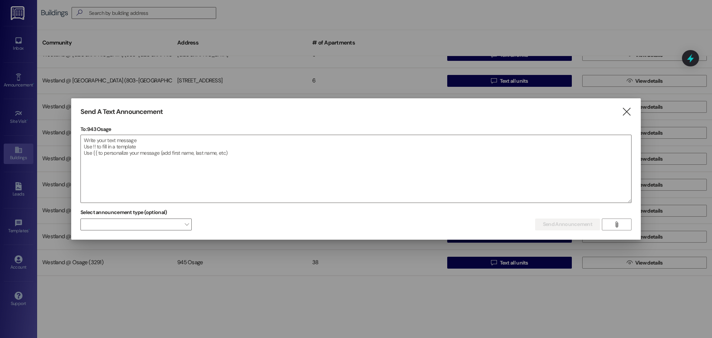
drag, startPoint x: 135, startPoint y: 133, endPoint x: 10, endPoint y: 125, distance: 125.2
click at [140, 141] on div "To: 943 Osage  Drop image file here" at bounding box center [355, 164] width 551 height 78
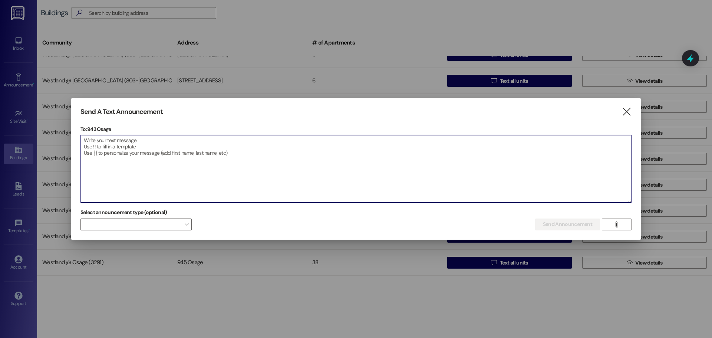
drag, startPoint x: 181, startPoint y: 171, endPoint x: 173, endPoint y: 166, distance: 9.1
click at [181, 171] on textarea at bounding box center [356, 168] width 550 height 67
paste textarea "Attention Residents: Pool Opening [DATE]! We are excited to announce that the p…"
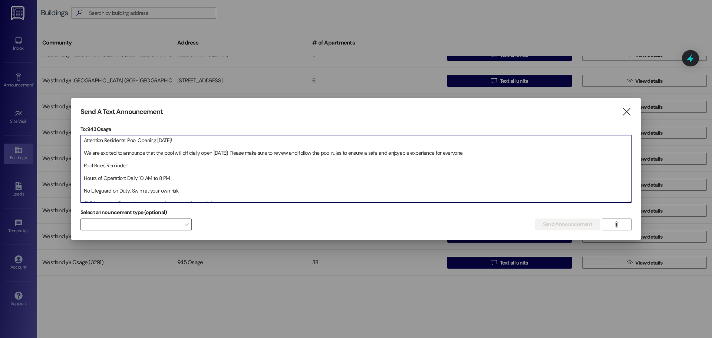
scroll to position [99, 0]
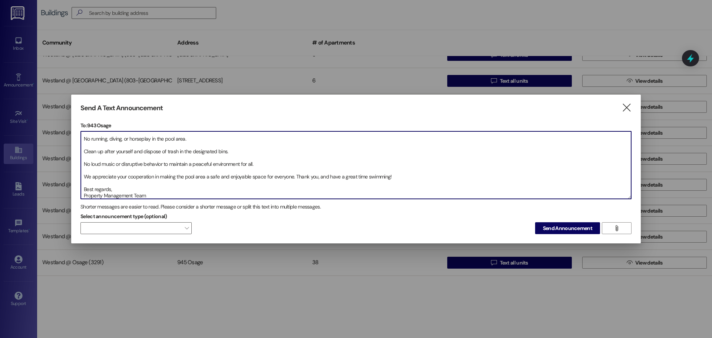
type textarea "Attention Residents: Pool Opening [DATE]! We are excited to announce that the p…"
click at [535, 222] on button "Send Announcement" at bounding box center [567, 228] width 65 height 12
